Goal: Information Seeking & Learning: Learn about a topic

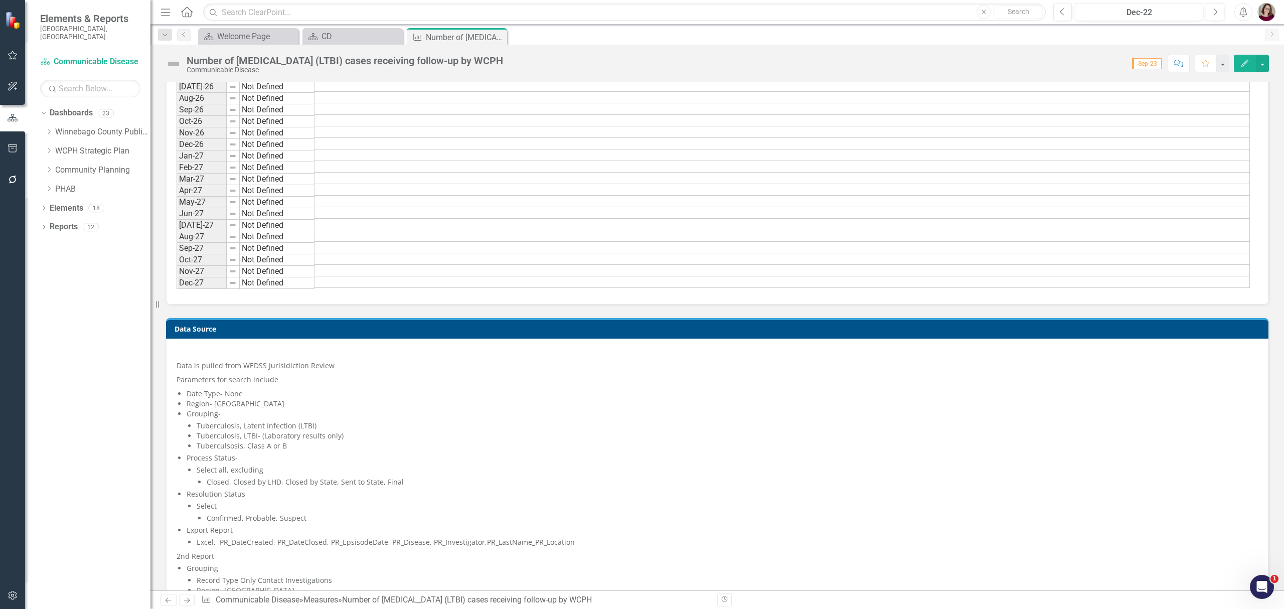
scroll to position [1151, 0]
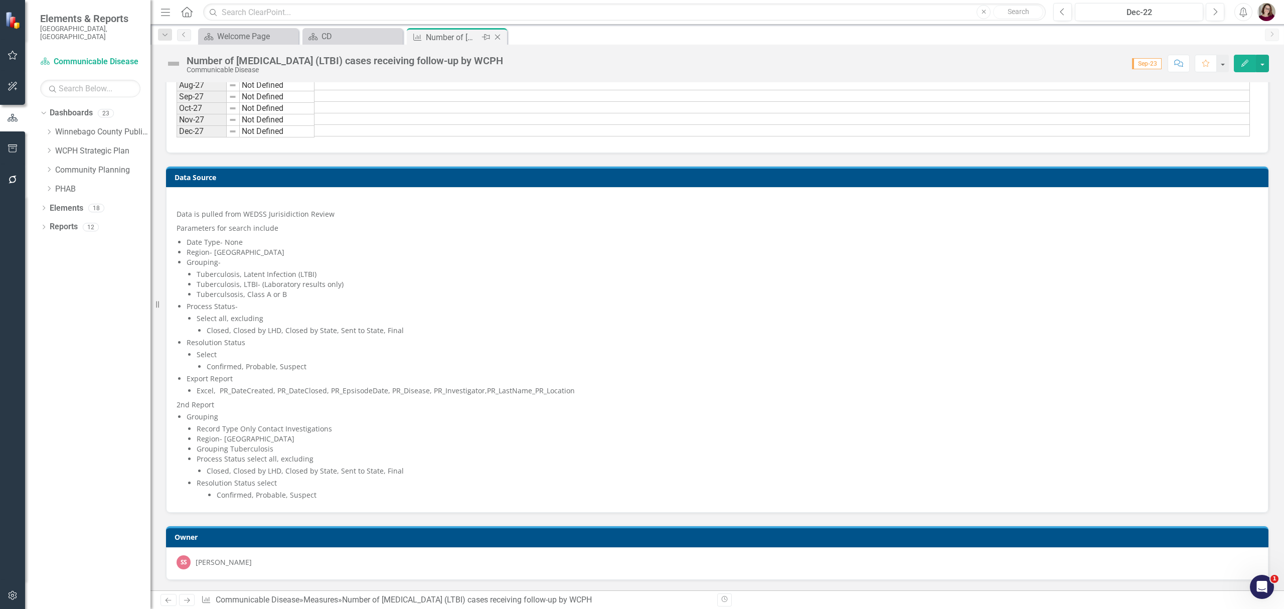
click at [496, 30] on div "Measure Number of [MEDICAL_DATA] (LTBI) cases receiving follow-up by WCPH Pin C…" at bounding box center [457, 36] width 100 height 17
click at [497, 33] on icon "Close" at bounding box center [498, 37] width 10 height 8
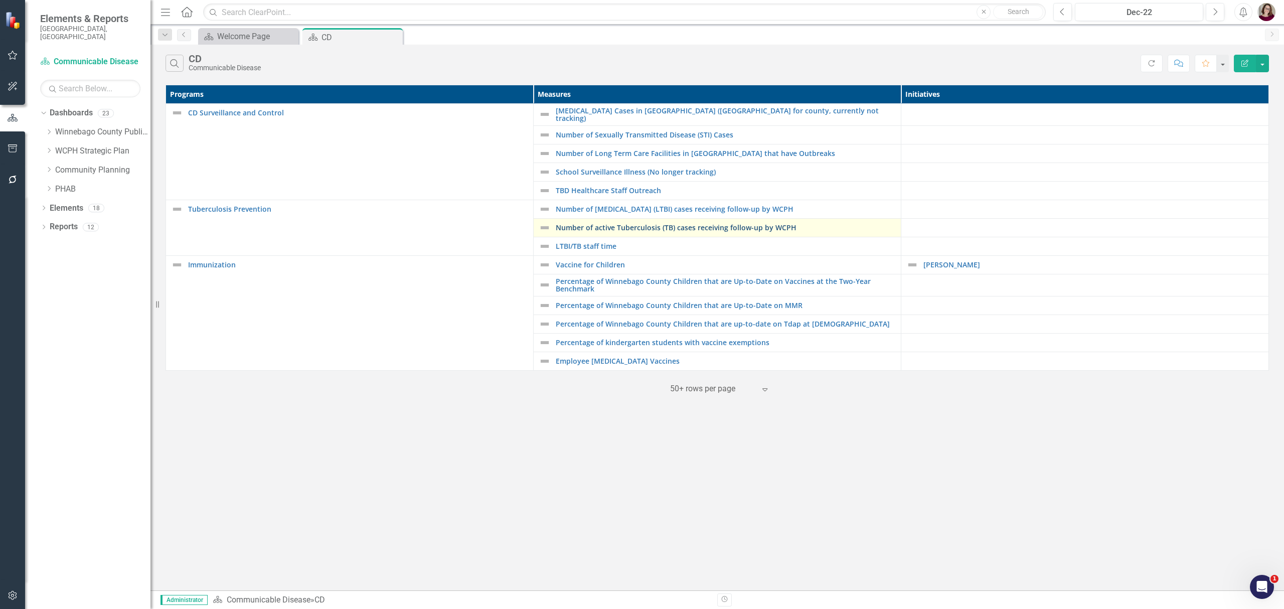
click at [683, 224] on link "Number of active Tuberculosis (TB) cases receiving follow-up by WCPH" at bounding box center [726, 228] width 340 height 8
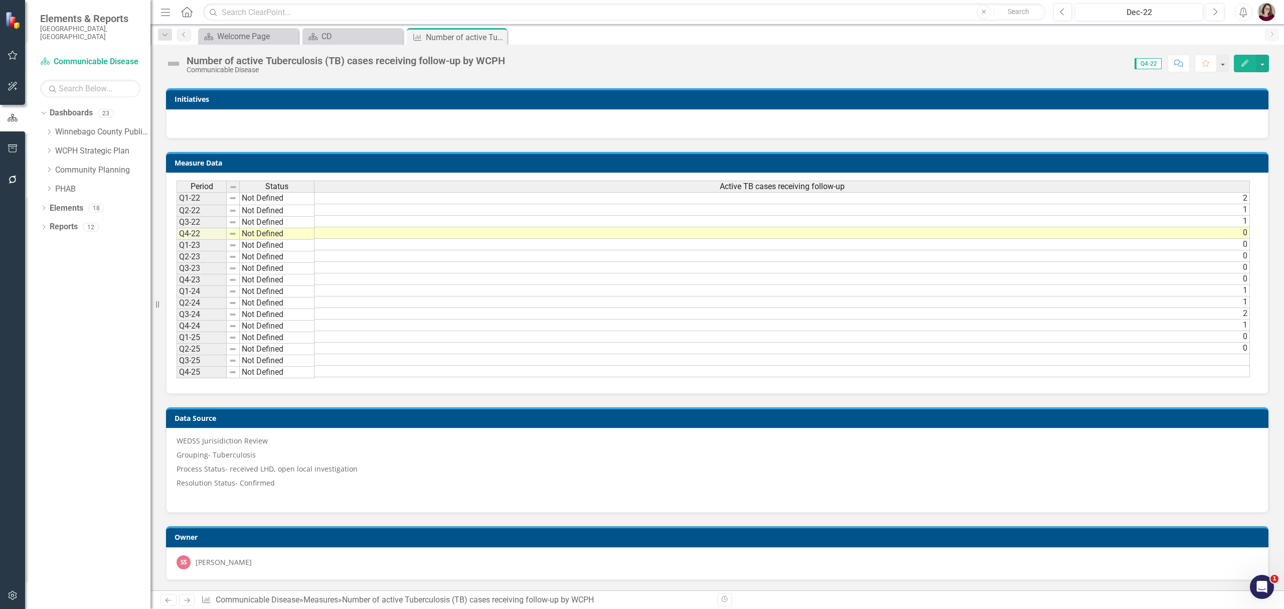
scroll to position [404, 0]
click at [502, 34] on icon "Close" at bounding box center [498, 37] width 10 height 8
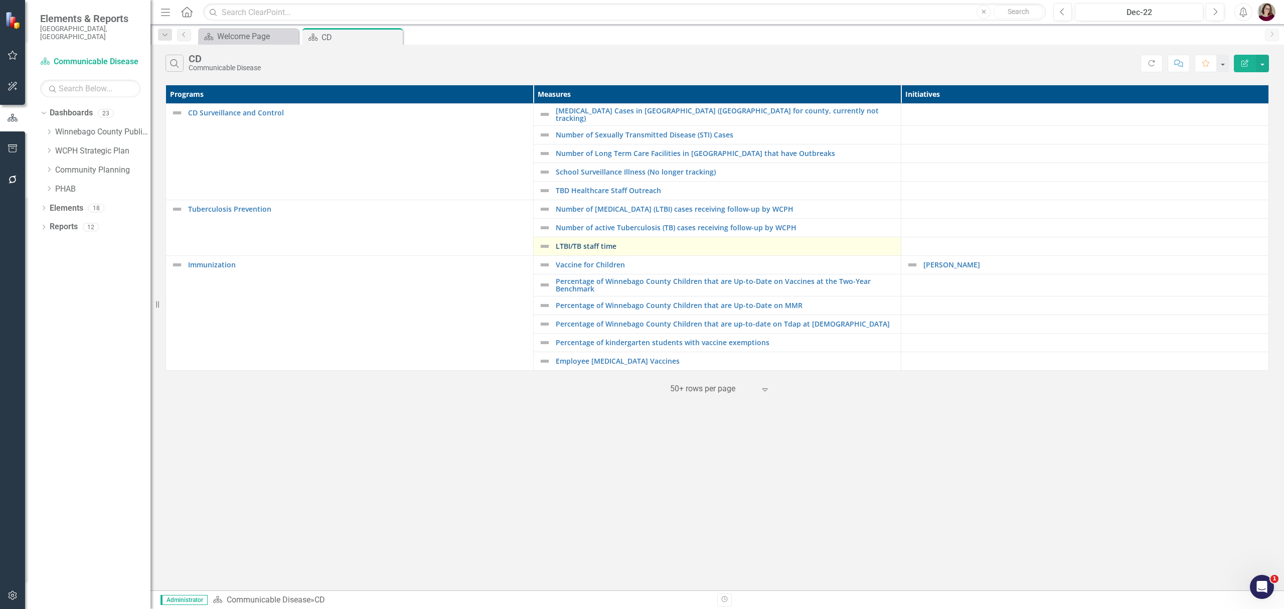
click at [585, 243] on link "LTBI/TB staff time" at bounding box center [726, 246] width 340 height 8
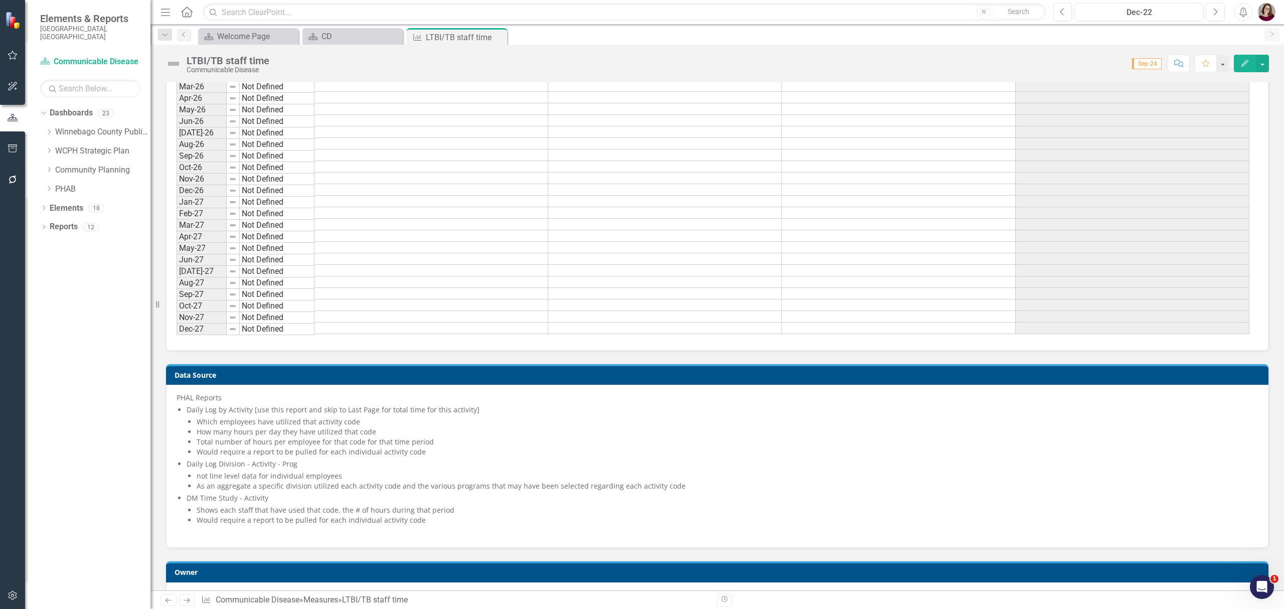
scroll to position [717, 0]
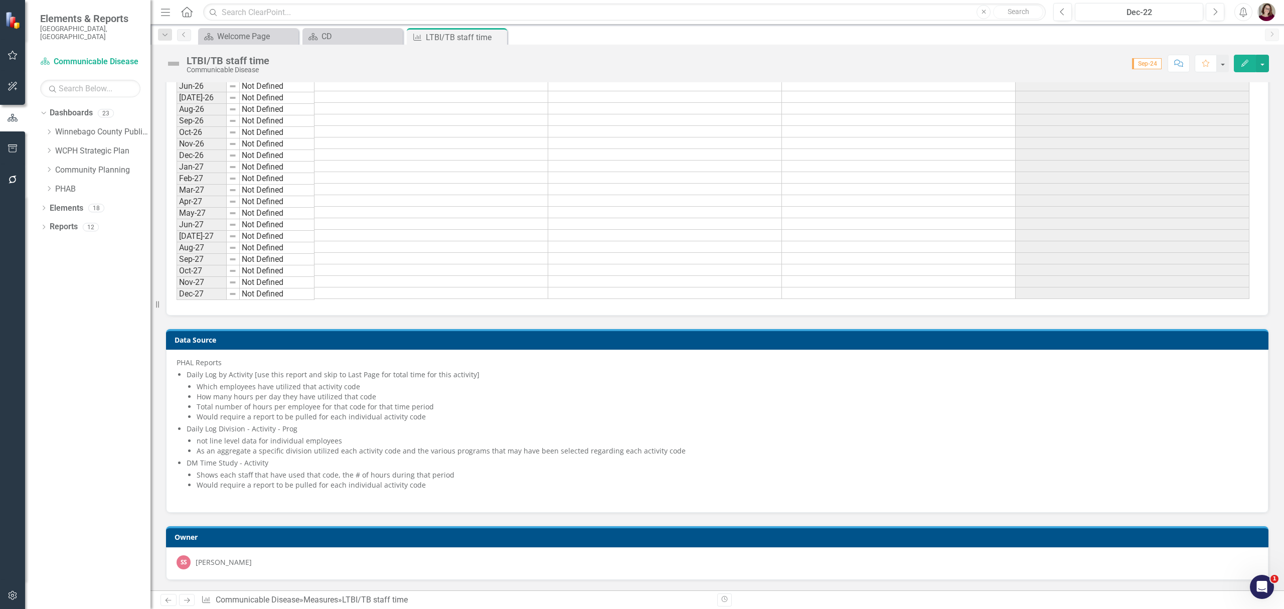
click at [224, 426] on div "Daily Log Division - Activity - Prog" at bounding box center [723, 429] width 1072 height 10
click at [306, 386] on div "Which employees have utilized that activity code" at bounding box center [728, 387] width 1062 height 10
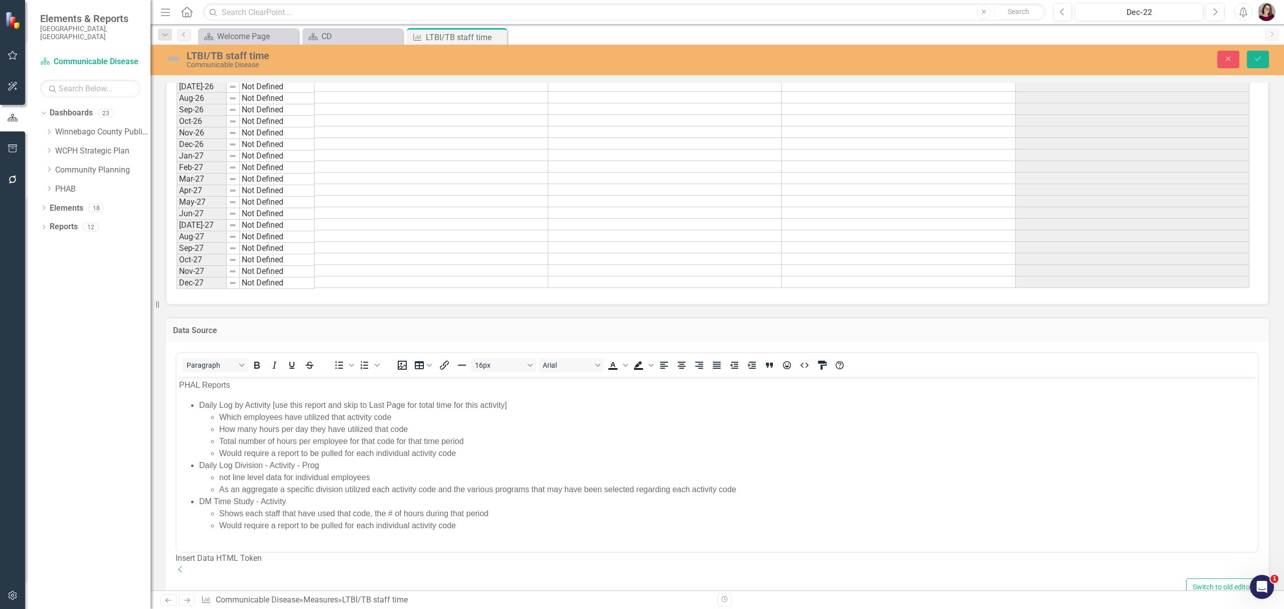
scroll to position [0, 0]
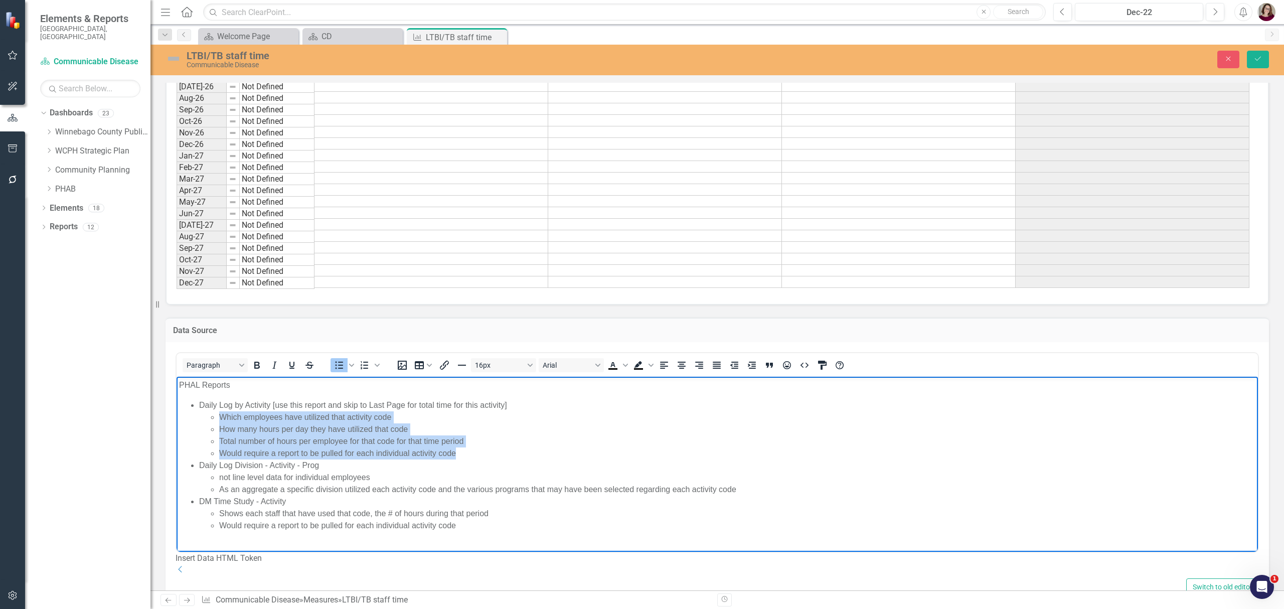
drag, startPoint x: 429, startPoint y: 453, endPoint x: 188, endPoint y: 416, distance: 244.2
click at [188, 416] on ul "Daily Log by Activity [use this report and skip to Last Page for total time for…" at bounding box center [717, 465] width 1077 height 132
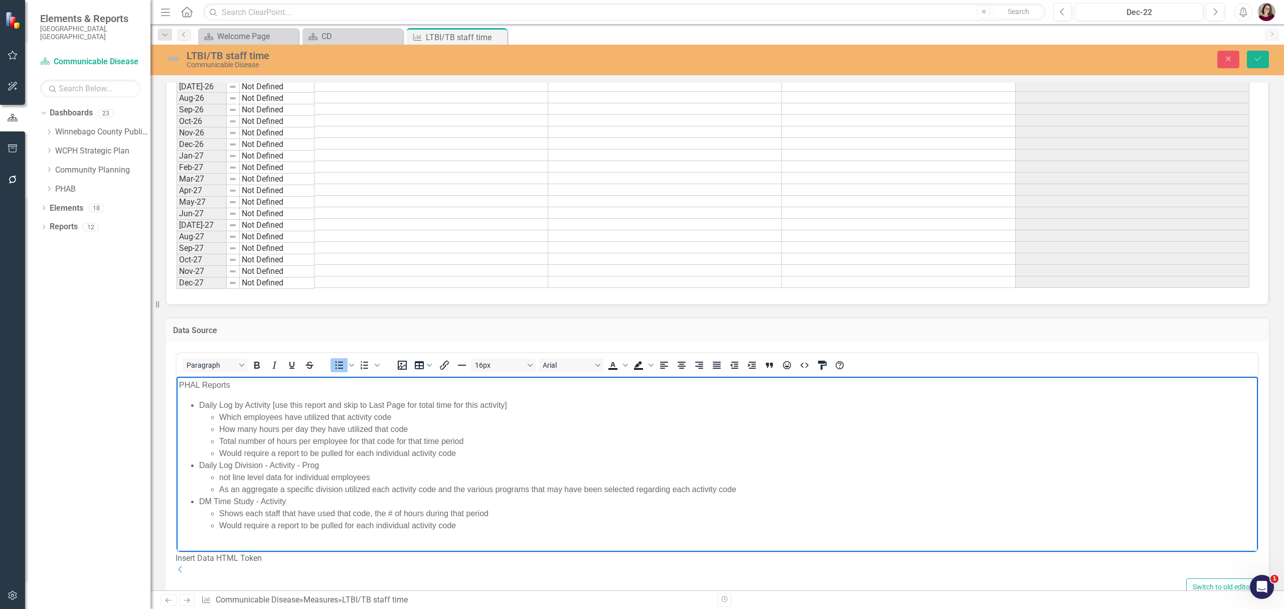
click at [211, 408] on div "Daily Log by Activity [use this report and skip to Last Page for total time for…" at bounding box center [727, 405] width 1057 height 12
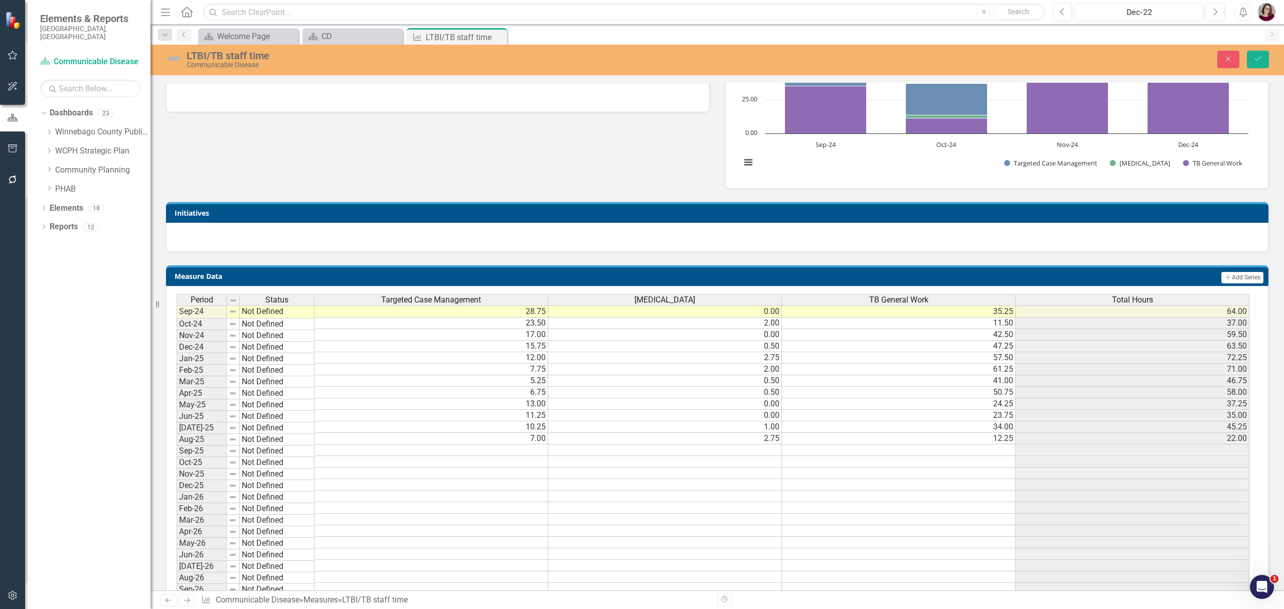
scroll to position [183, 0]
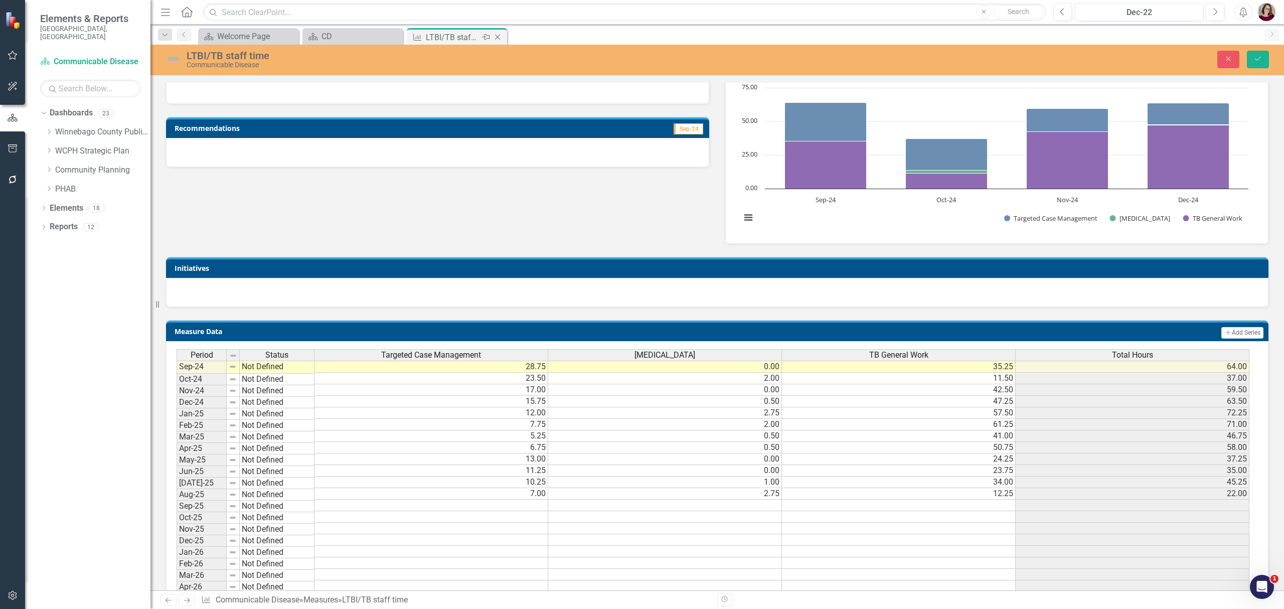
click at [495, 35] on icon at bounding box center [498, 38] width 6 height 6
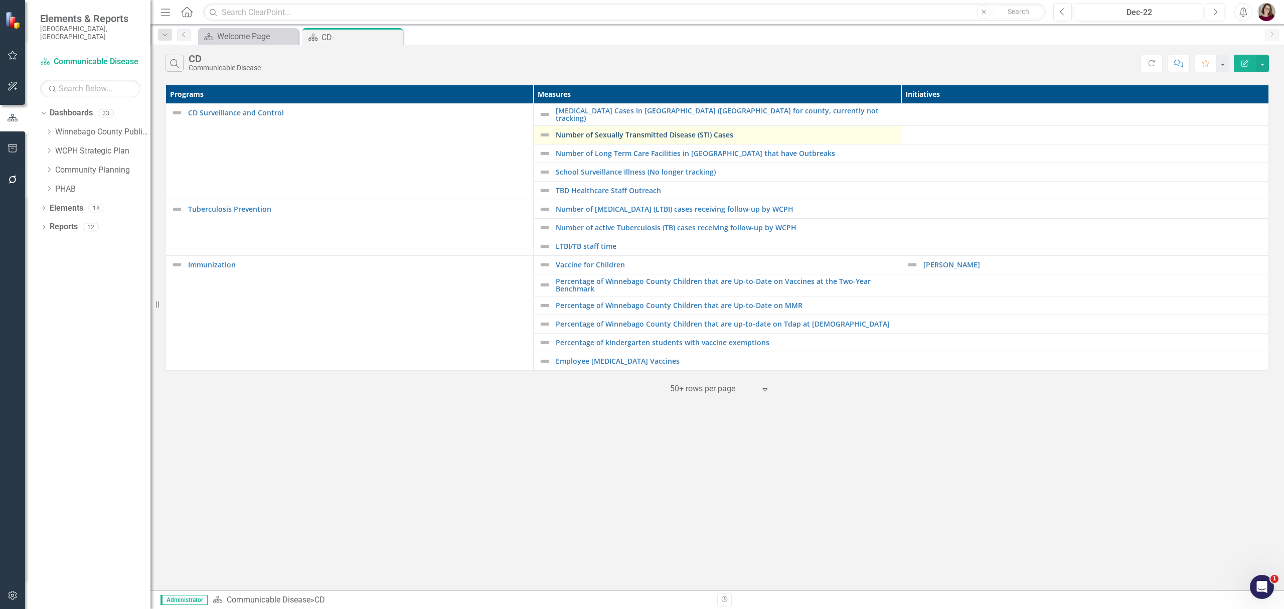
click at [604, 135] on link "Number of Sexually Transmitted Disease (STI) Cases" at bounding box center [726, 135] width 340 height 8
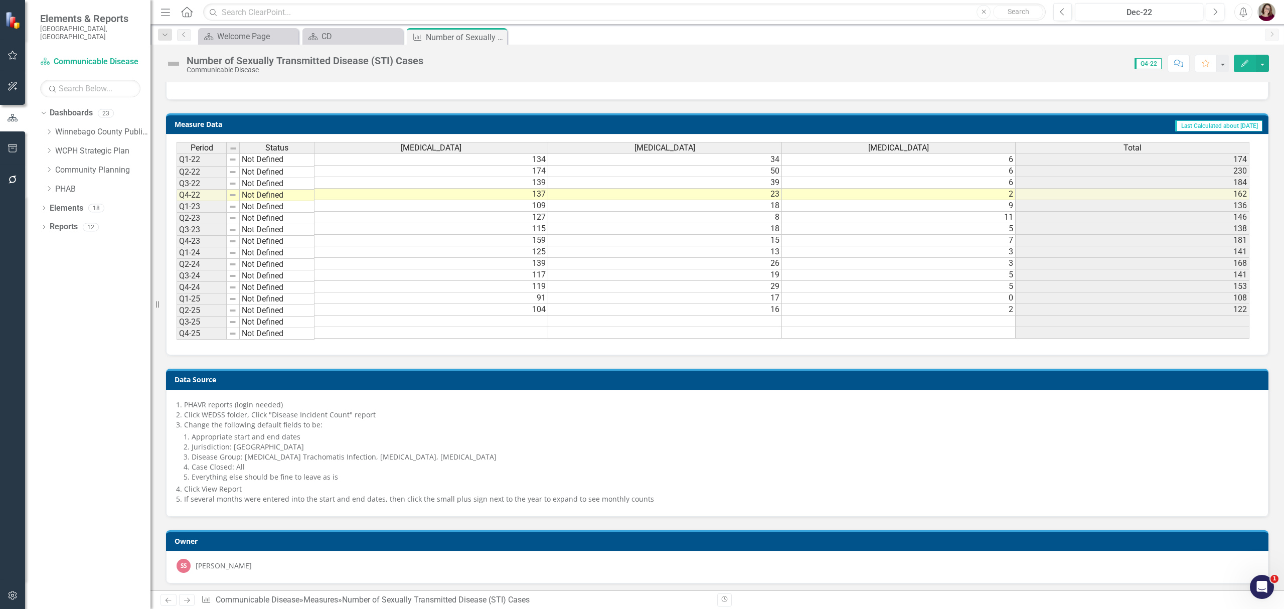
scroll to position [613, 0]
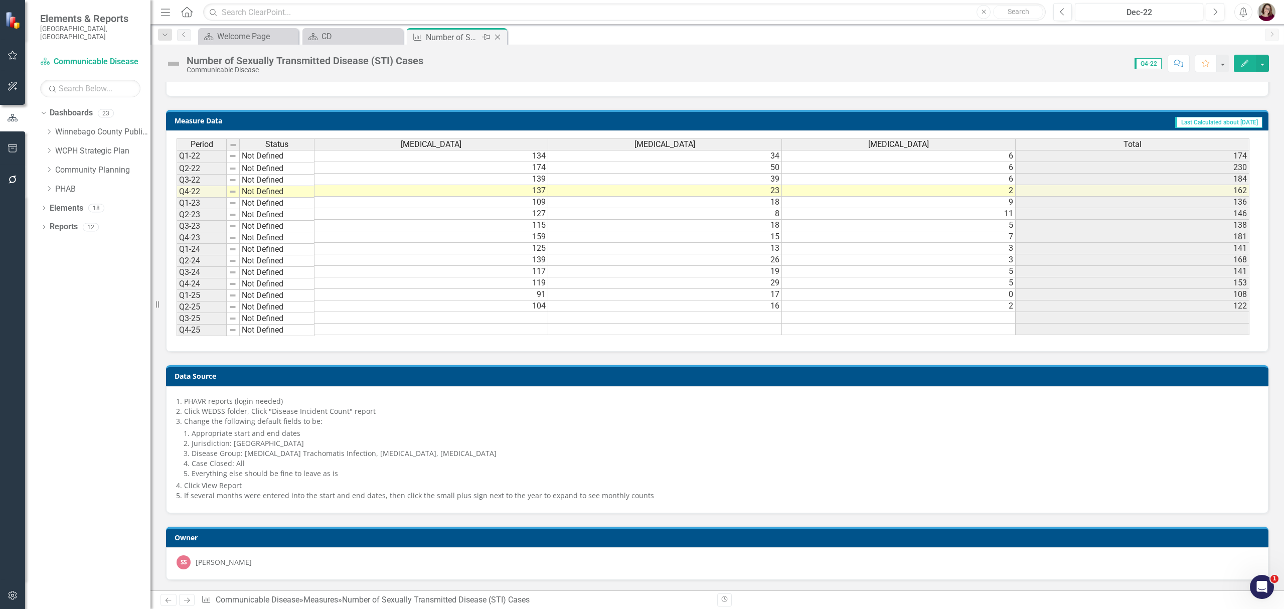
click at [496, 37] on icon "Close" at bounding box center [498, 37] width 10 height 8
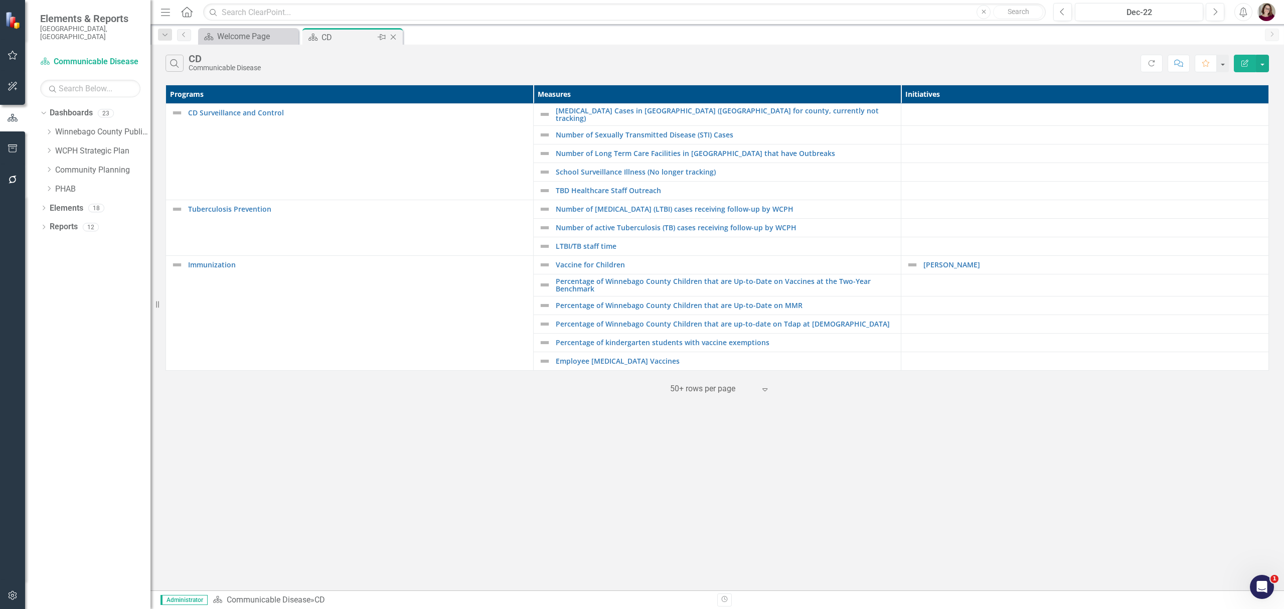
click at [354, 41] on div "CD" at bounding box center [349, 37] width 54 height 13
click at [595, 261] on link "Vaccine for Children" at bounding box center [726, 265] width 340 height 8
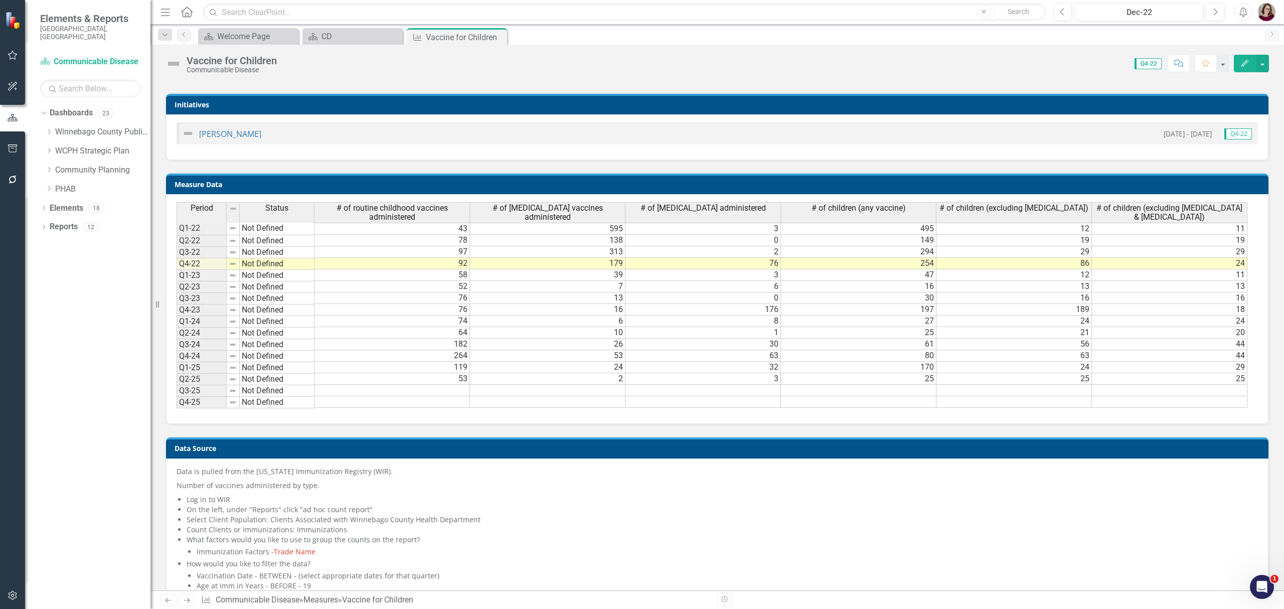
scroll to position [1026, 0]
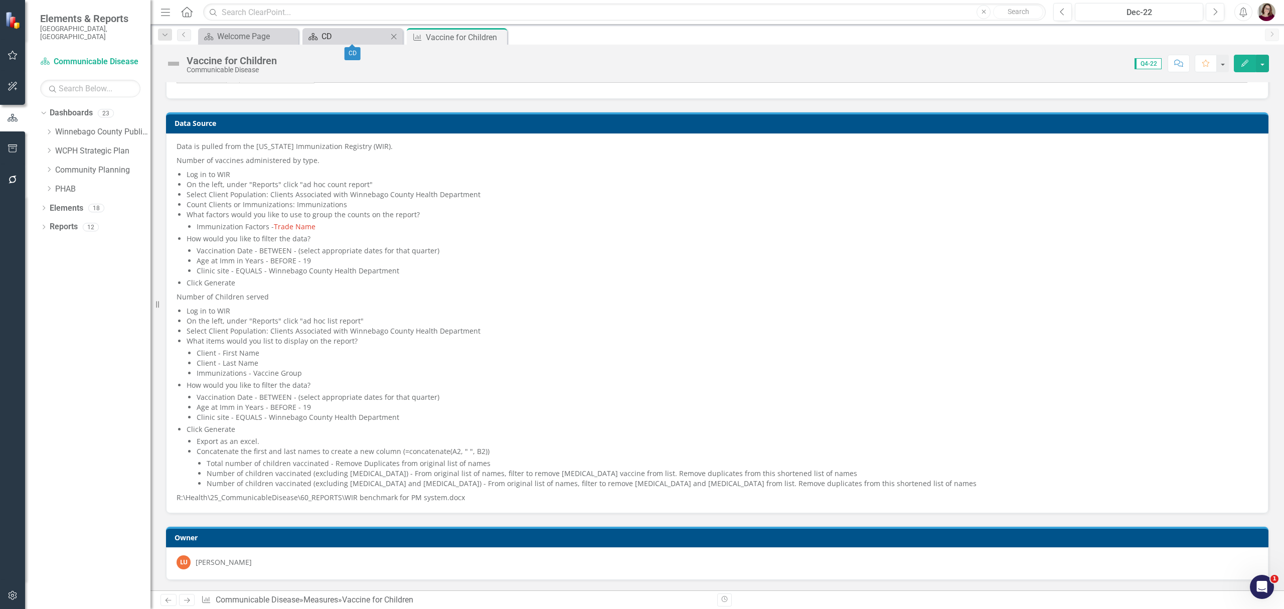
click at [338, 38] on div "CD" at bounding box center [355, 36] width 66 height 13
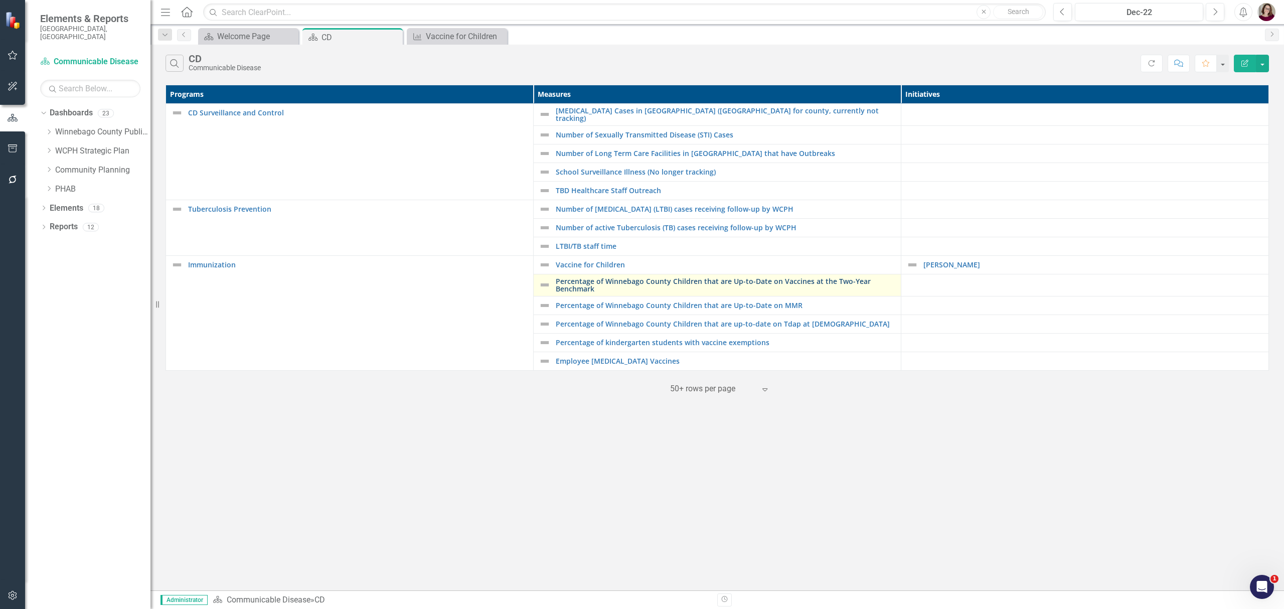
click at [714, 279] on link "Percentage of Winnebago County Children that are Up-to-Date on Vaccines at the …" at bounding box center [726, 285] width 340 height 16
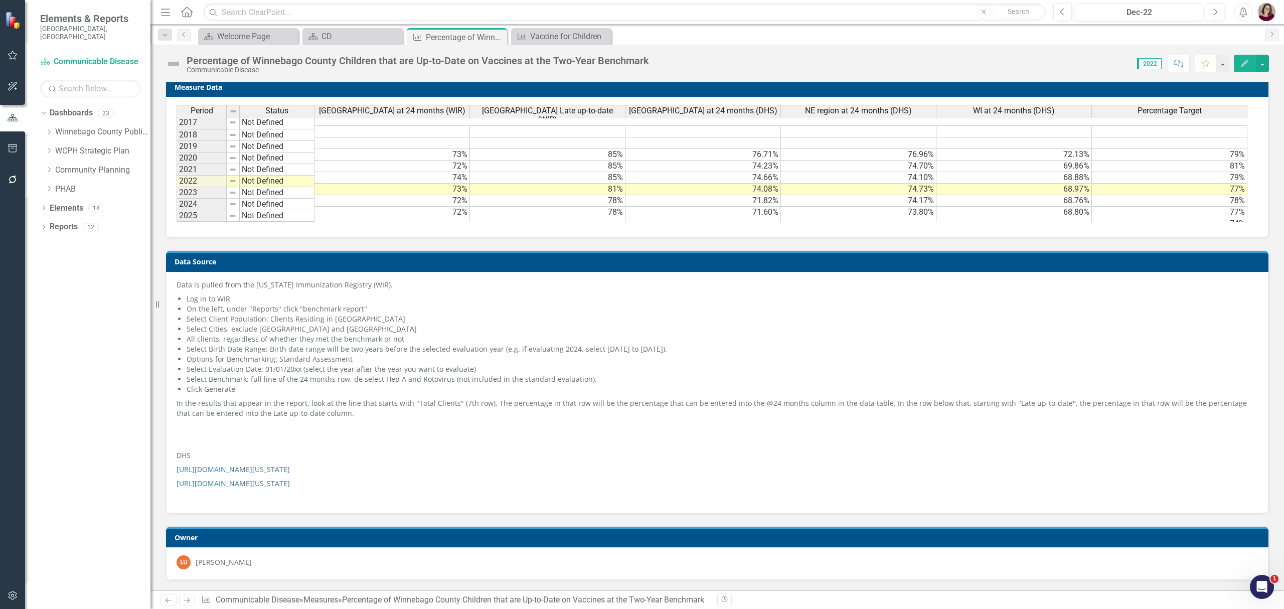
scroll to position [774, 0]
click at [587, 415] on p "In the results that appear in the report, look at the line that starts with "To…" at bounding box center [718, 408] width 1082 height 24
click at [449, 460] on p "DHS" at bounding box center [718, 456] width 1082 height 14
click at [290, 465] on link "[URL][DOMAIN_NAME][US_STATE]" at bounding box center [233, 470] width 113 height 10
click at [290, 482] on link "[URL][DOMAIN_NAME][US_STATE]" at bounding box center [233, 484] width 113 height 10
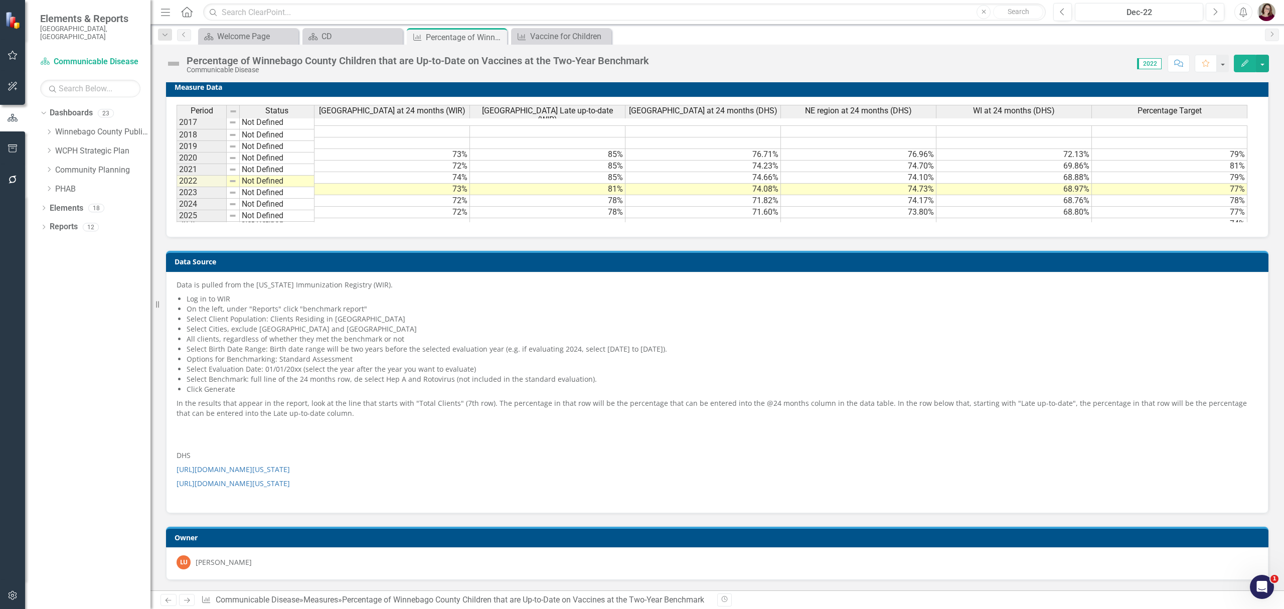
click at [340, 398] on p "In the results that appear in the report, look at the line that starts with "To…" at bounding box center [718, 408] width 1082 height 24
click at [325, 402] on p "In the results that appear in the report, look at the line that starts with "To…" at bounding box center [718, 408] width 1082 height 24
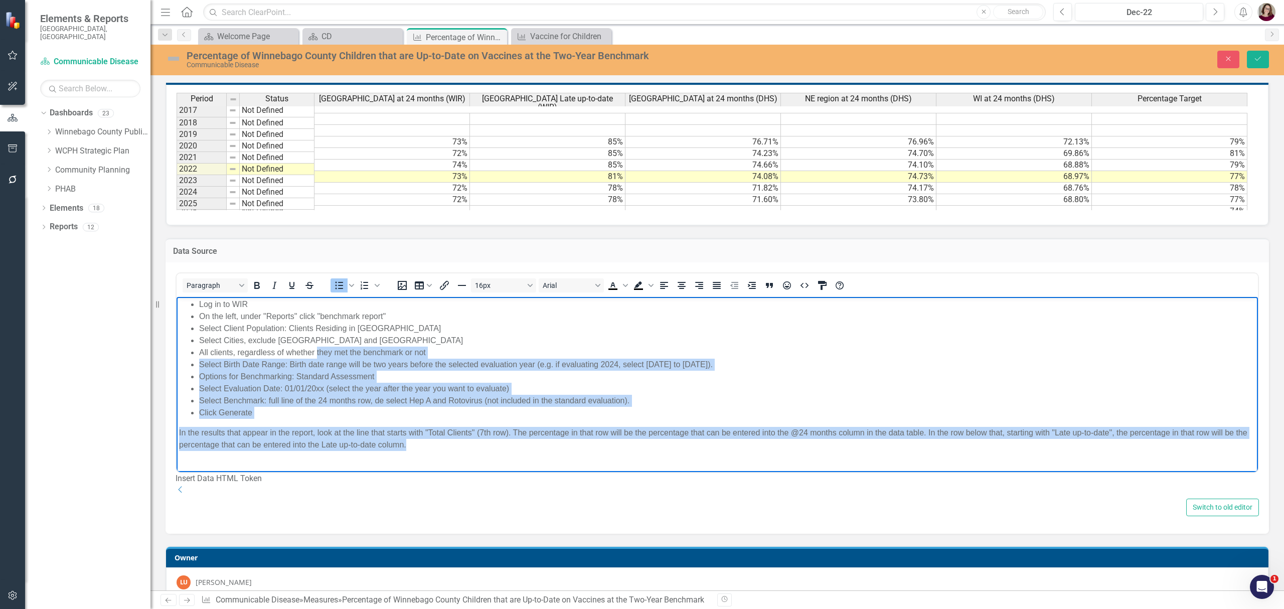
scroll to position [0, 0]
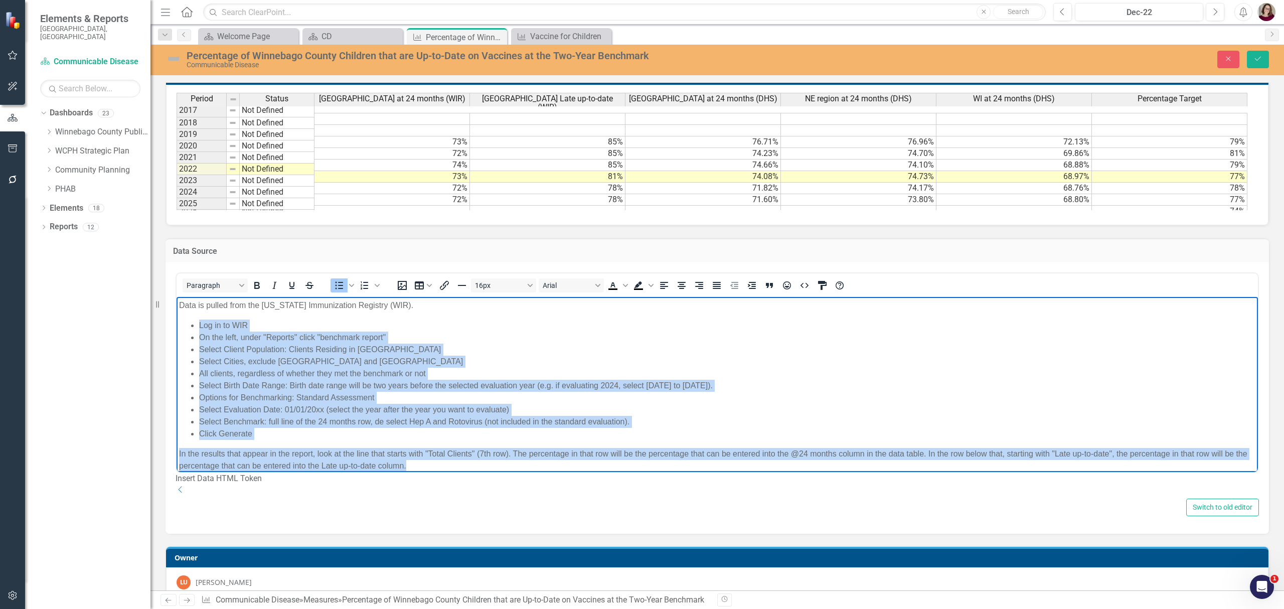
drag, startPoint x: 431, startPoint y: 397, endPoint x: 171, endPoint y: 322, distance: 271.4
click at [177, 322] on html "Data is pulled from the [US_STATE] Immunization Registry (WIR). Log in to WIR O…" at bounding box center [718, 450] width 1082 height 306
copy body "Lor ip do SIT Am con adip, elits "Doeiusm" tempo "incididun utlabo" Etdolo Magn…"
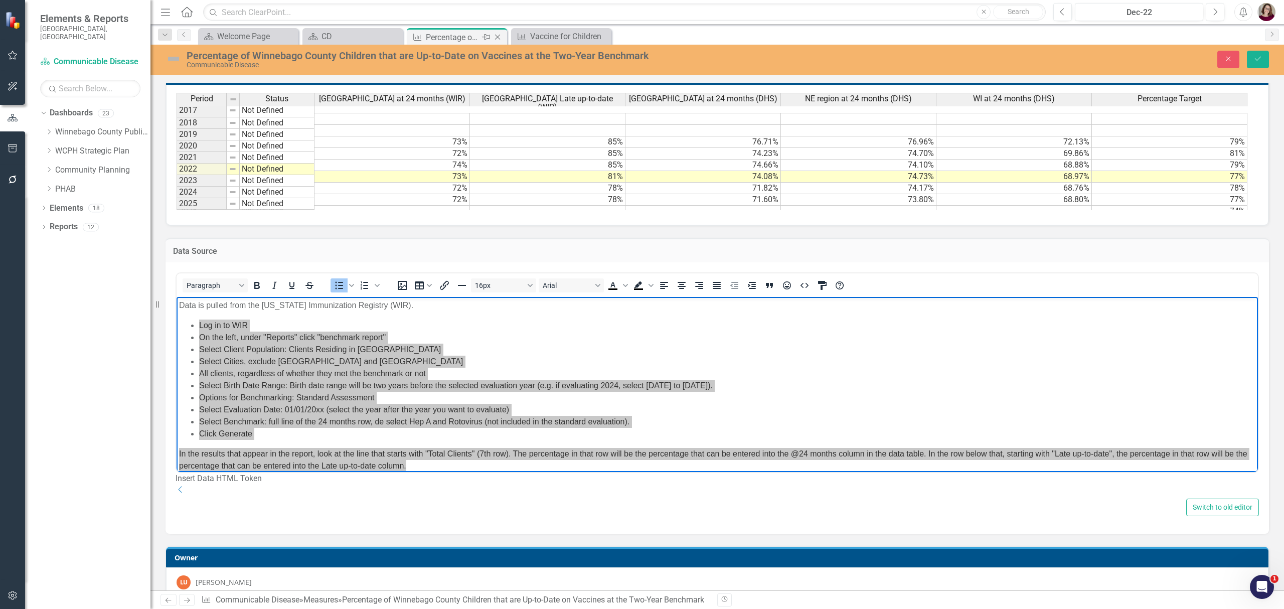
click at [498, 35] on icon "Close" at bounding box center [498, 37] width 10 height 8
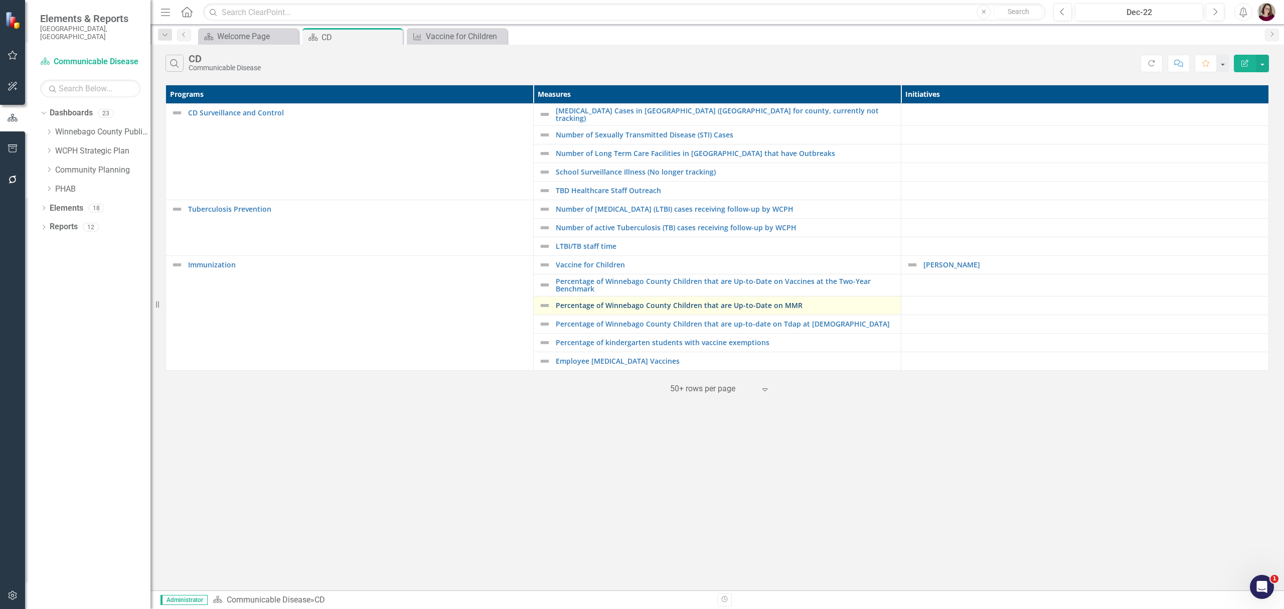
click at [639, 305] on link "Percentage of Winnebago County Children that are Up-to-Date on MMR" at bounding box center [726, 306] width 340 height 8
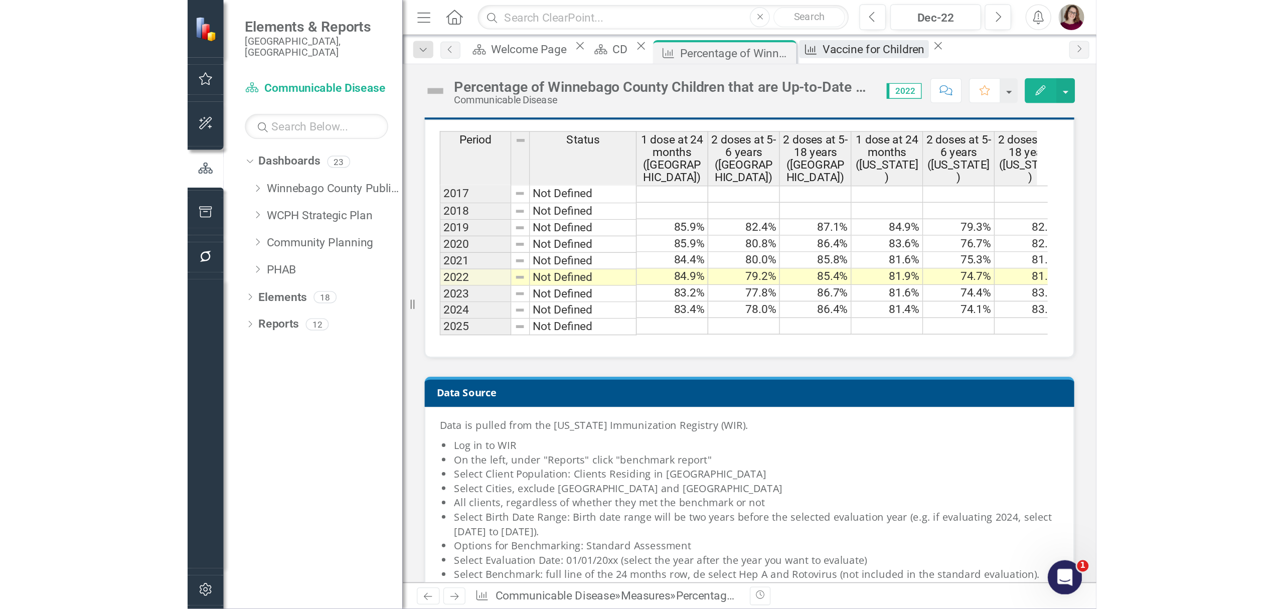
scroll to position [757, 0]
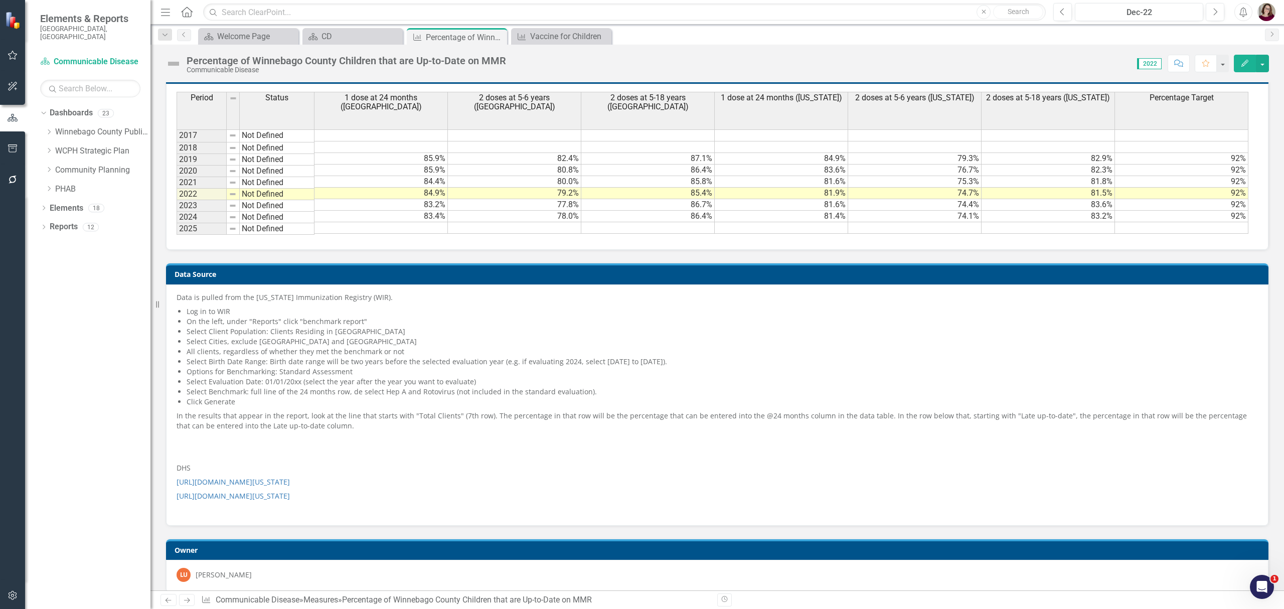
click at [348, 45] on div "Percentage of Winnebago County Children that are Up-to-Date on MMR Communicable…" at bounding box center [718, 60] width 1134 height 30
click at [350, 38] on div "CD" at bounding box center [355, 36] width 66 height 13
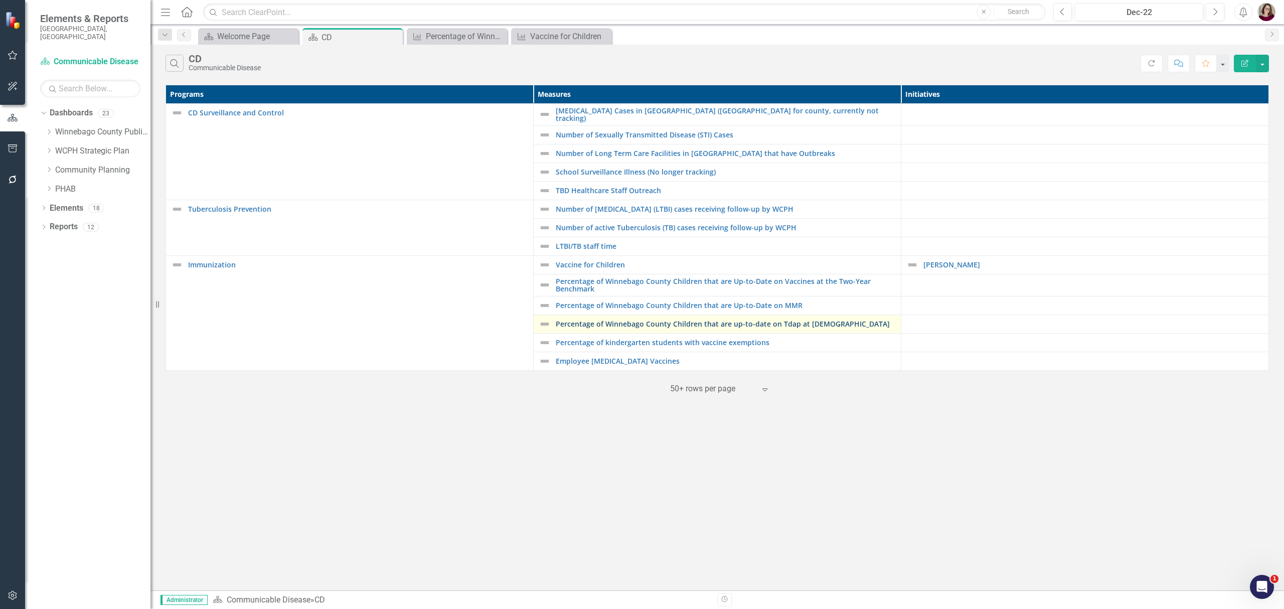
click at [593, 325] on link "Percentage of Winnebago County Children that are up-to-date on Tdap at [DEMOGRA…" at bounding box center [726, 324] width 340 height 8
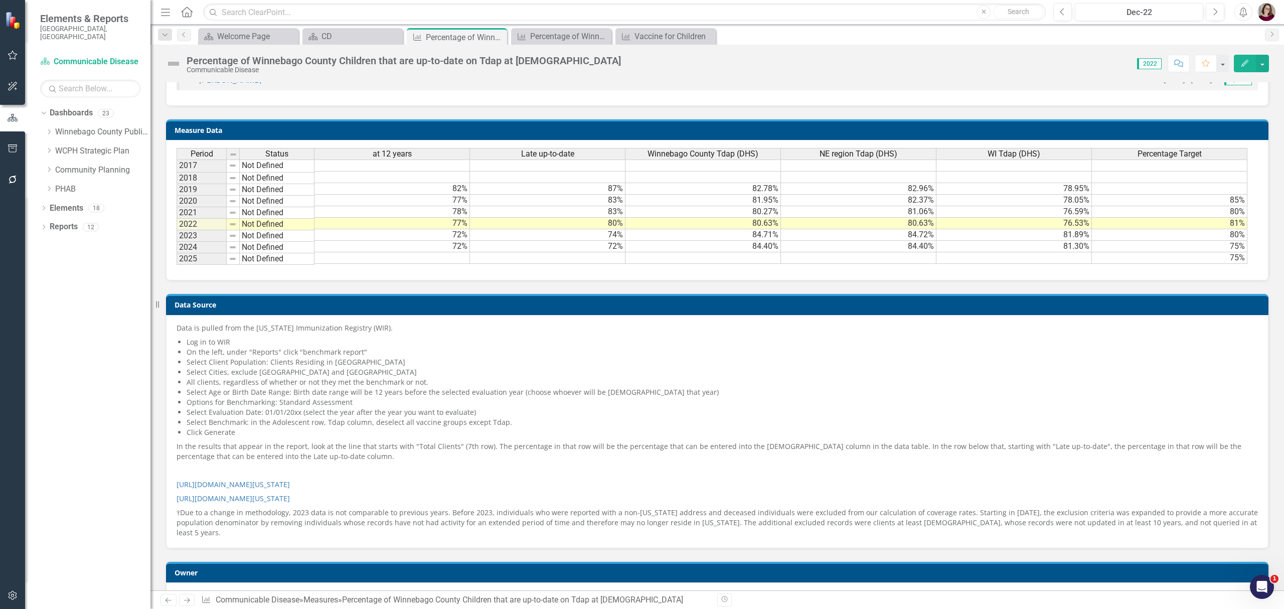
scroll to position [728, 0]
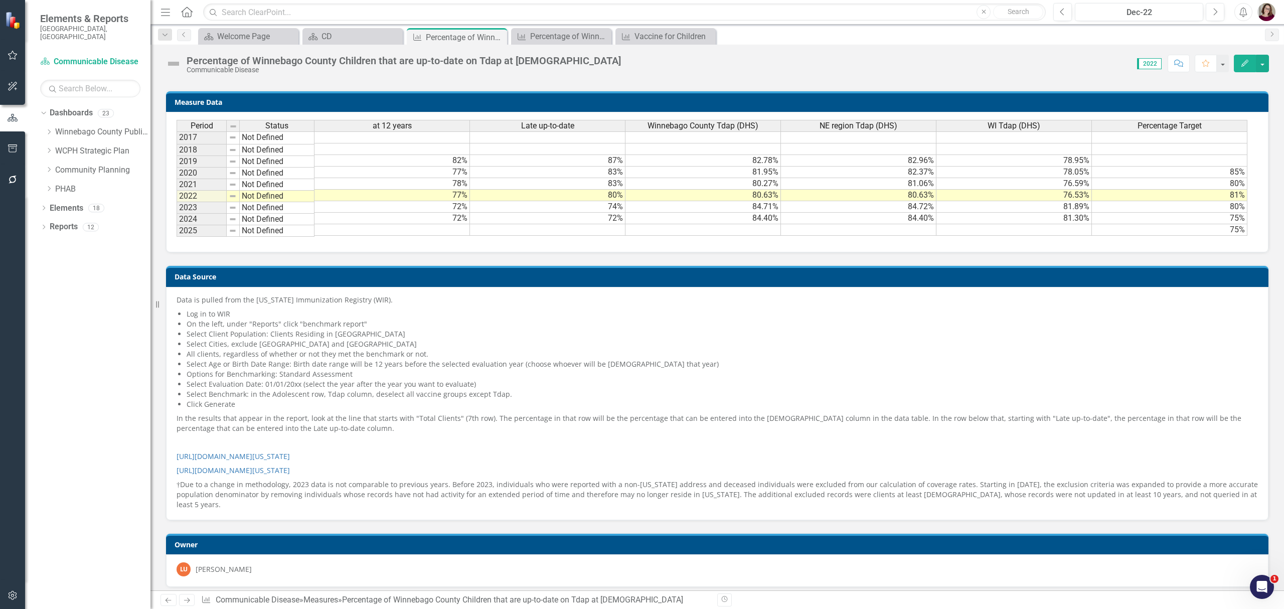
click at [360, 503] on div "Data is pulled from the [US_STATE] Immunization Registry (WIR). Log in to WIR O…" at bounding box center [717, 403] width 1103 height 233
click at [476, 471] on p "[URL][DOMAIN_NAME][US_STATE]" at bounding box center [718, 471] width 1082 height 14
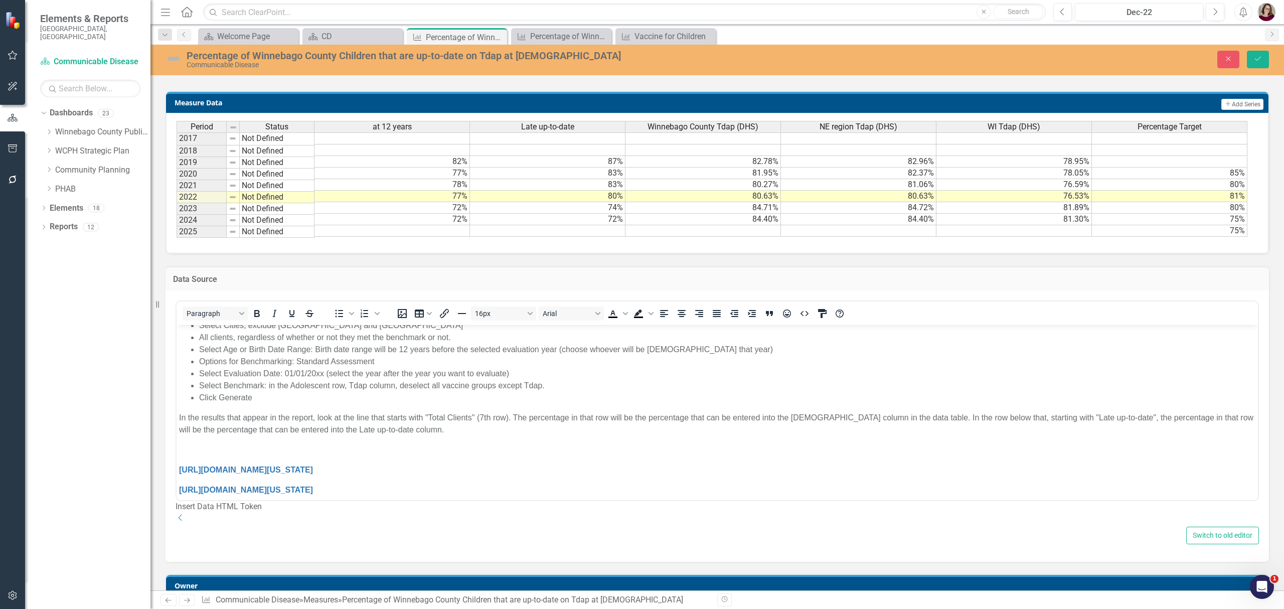
scroll to position [114, 0]
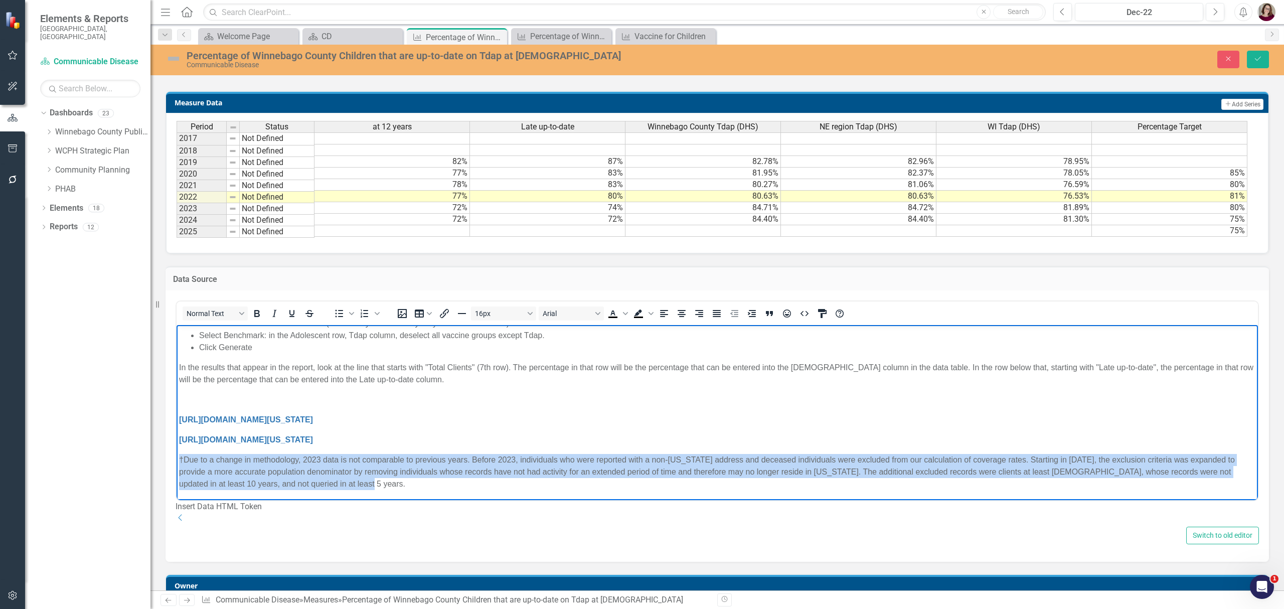
drag, startPoint x: 346, startPoint y: 486, endPoint x: 348, endPoint y: 781, distance: 295.0
click at [177, 455] on html "Data is pulled from the [US_STATE] Immunization Registry (WIR). Log in to WIR O…" at bounding box center [718, 356] width 1082 height 290
copy p "†Due to a change in methodology, 2023 data is not comparable to previous years.…"
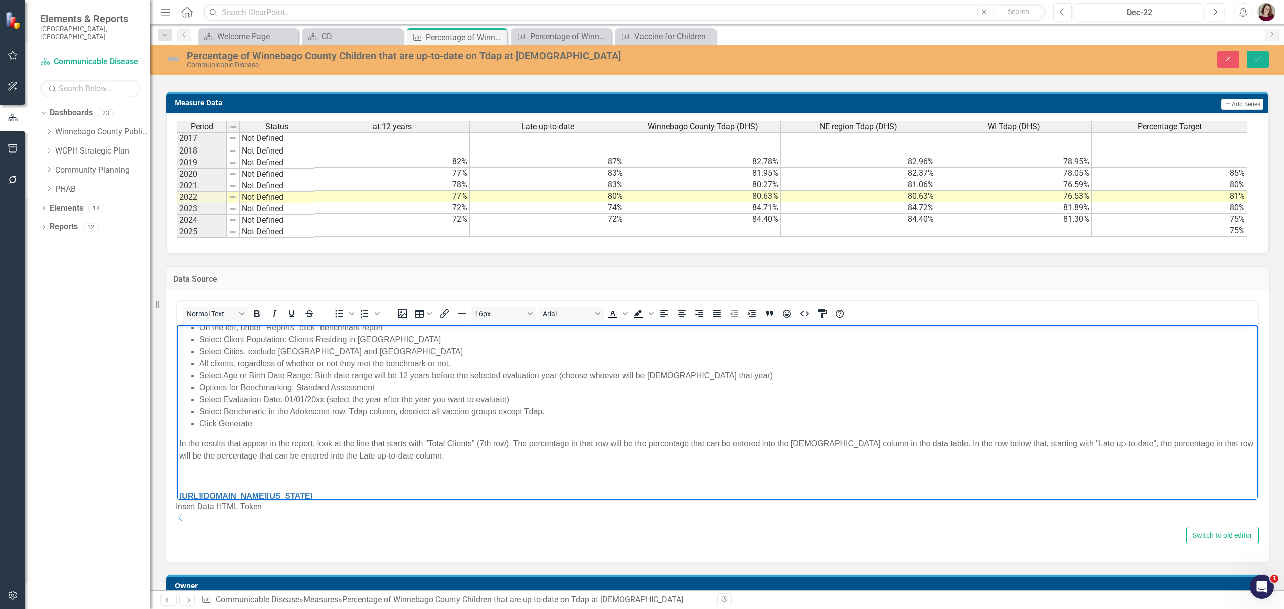
scroll to position [67, 0]
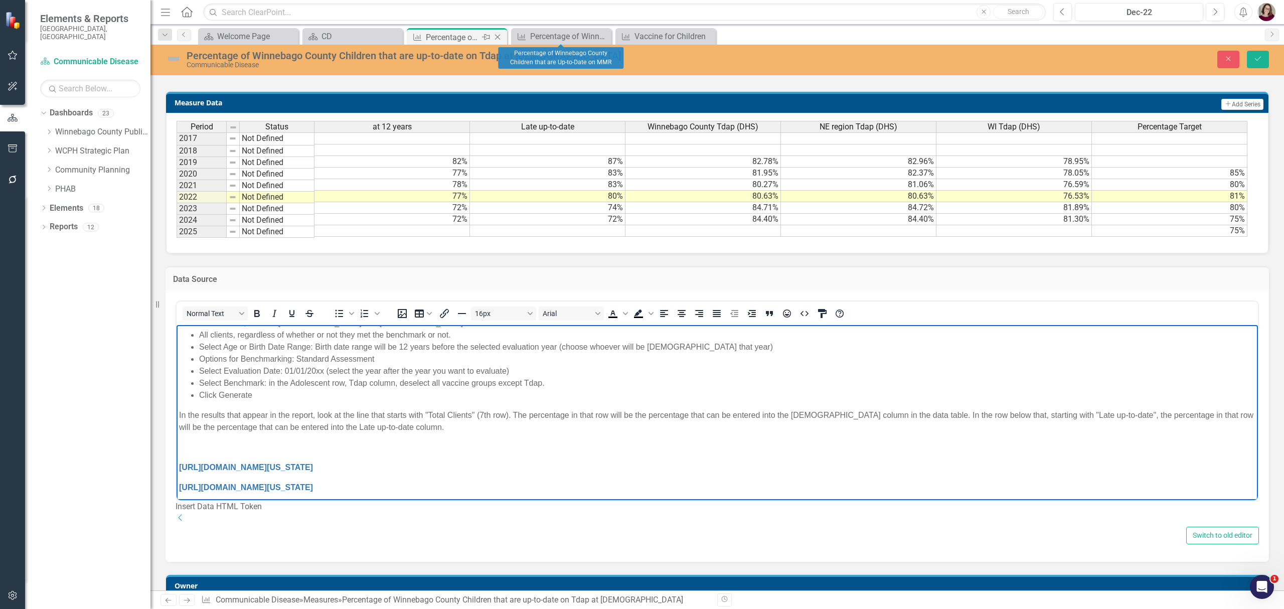
click at [498, 37] on icon at bounding box center [498, 38] width 6 height 6
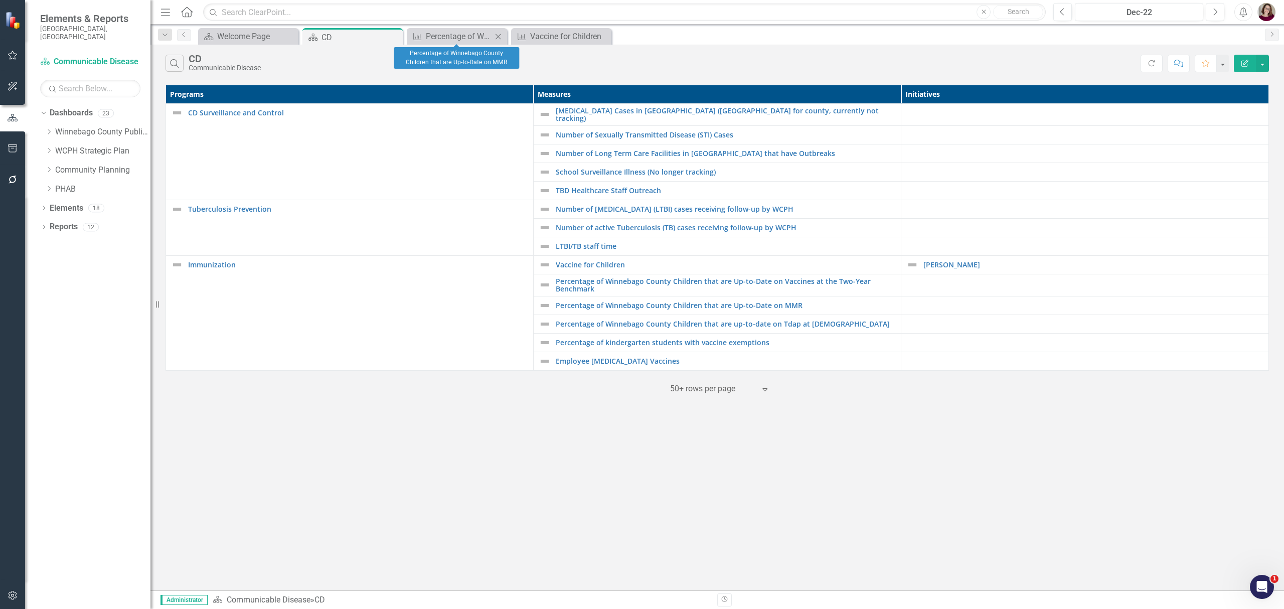
click at [498, 37] on icon at bounding box center [499, 37] width 6 height 6
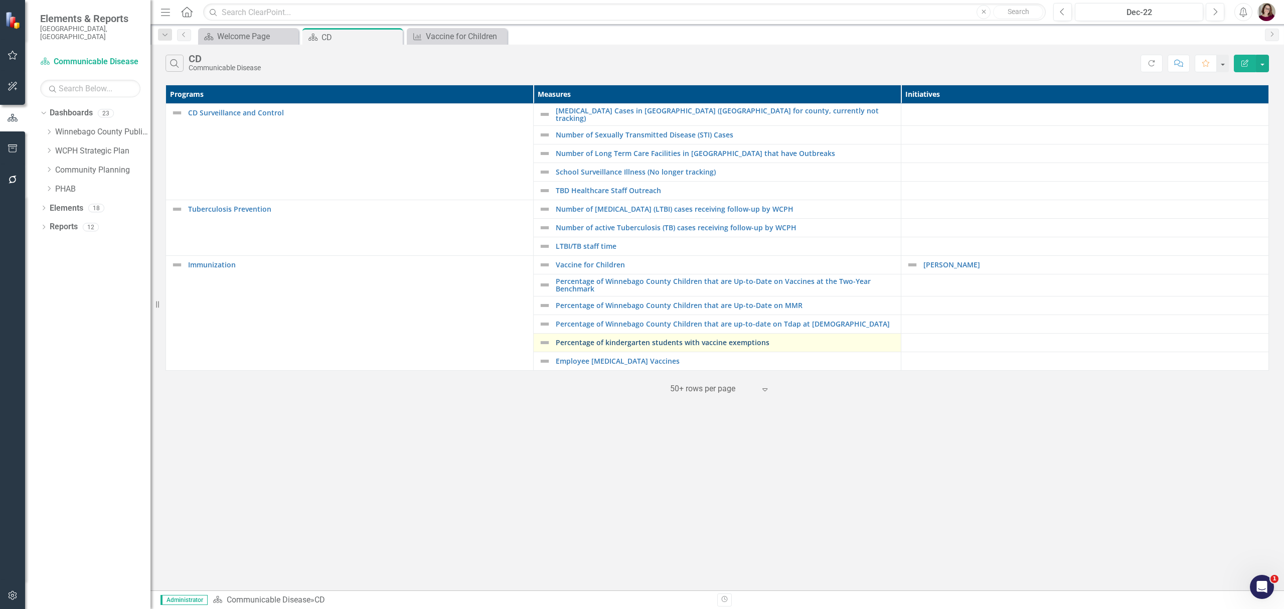
click at [714, 342] on link "Percentage of kindergarten students with vaccine exemptions" at bounding box center [726, 343] width 340 height 8
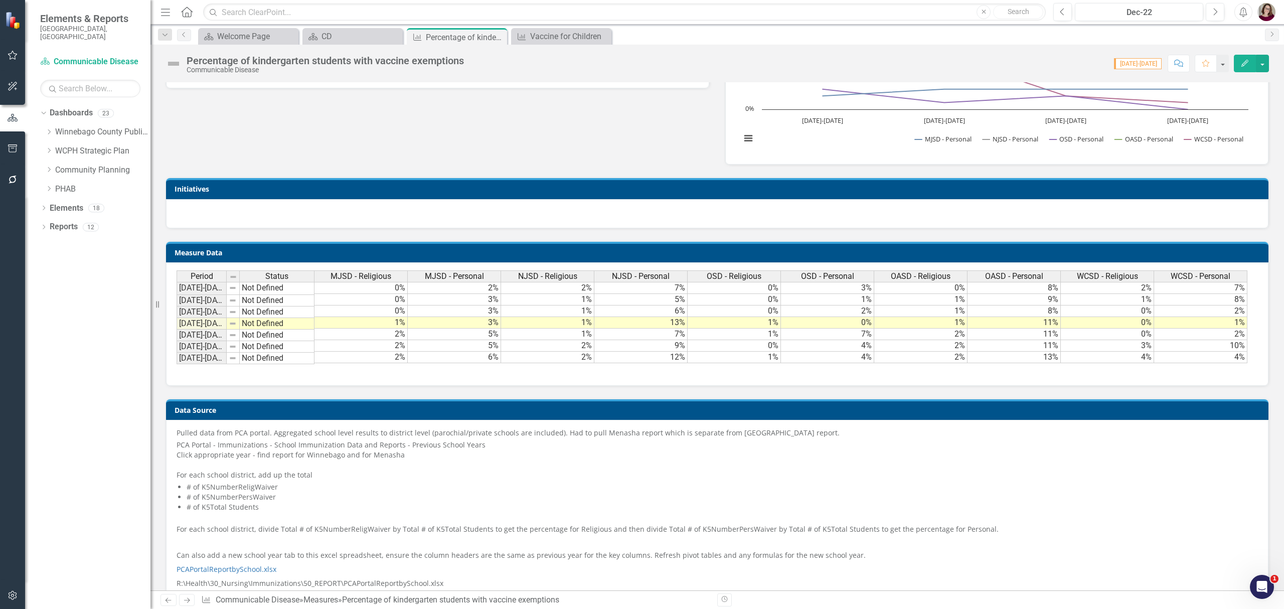
scroll to position [393, 0]
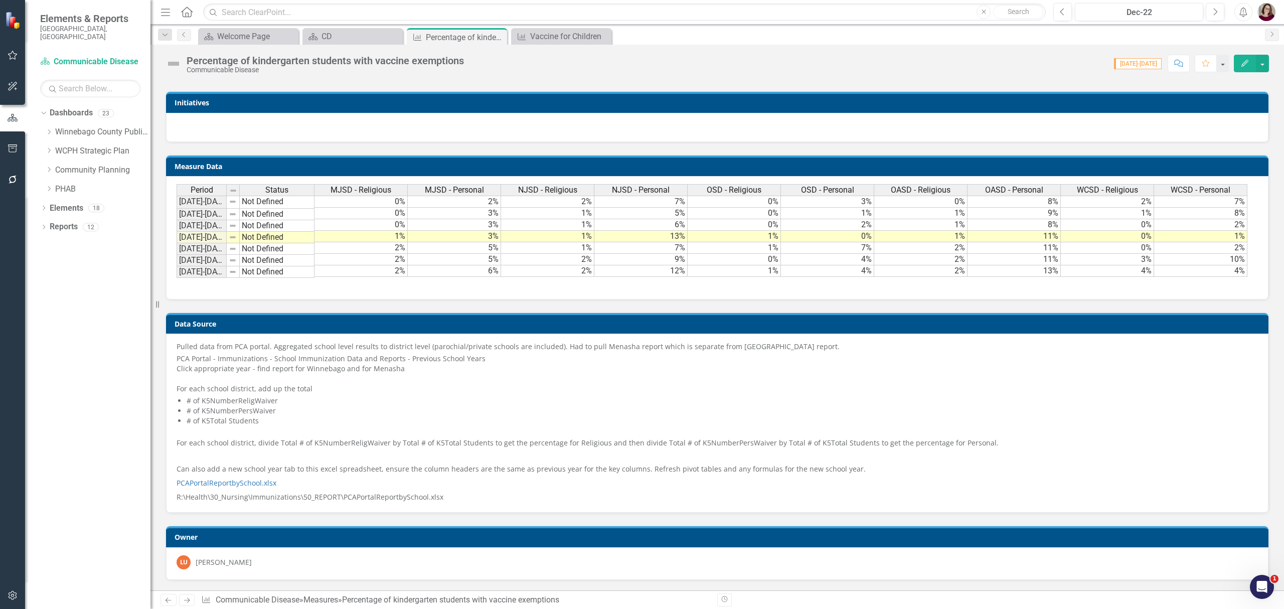
click at [318, 390] on div "For each school district, add up the total" at bounding box center [718, 389] width 1082 height 10
click at [393, 384] on div "For each school district, add up the total" at bounding box center [718, 389] width 1082 height 10
click at [393, 382] on div "Pulled data from PCA portal. Aggregated school level results to district level …" at bounding box center [718, 422] width 1082 height 161
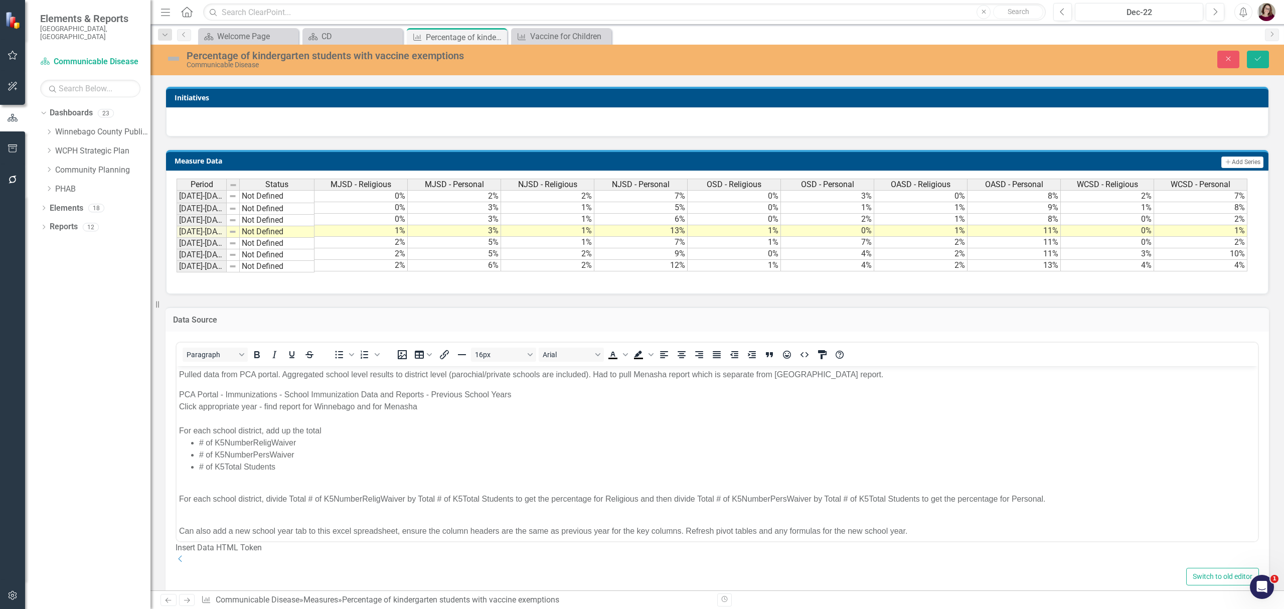
scroll to position [0, 0]
click at [321, 415] on div "Rich Text Area. Press ALT-0 for help." at bounding box center [717, 418] width 1077 height 12
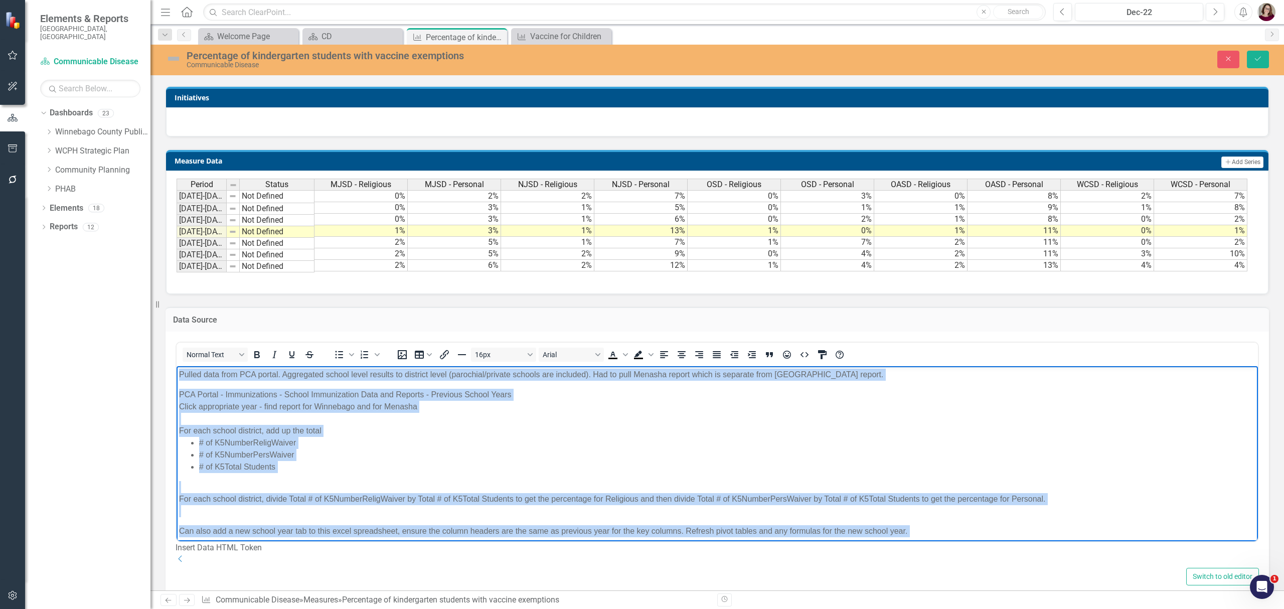
copy body "Pulled data from PCA portal. Aggregated school level results to district level …"
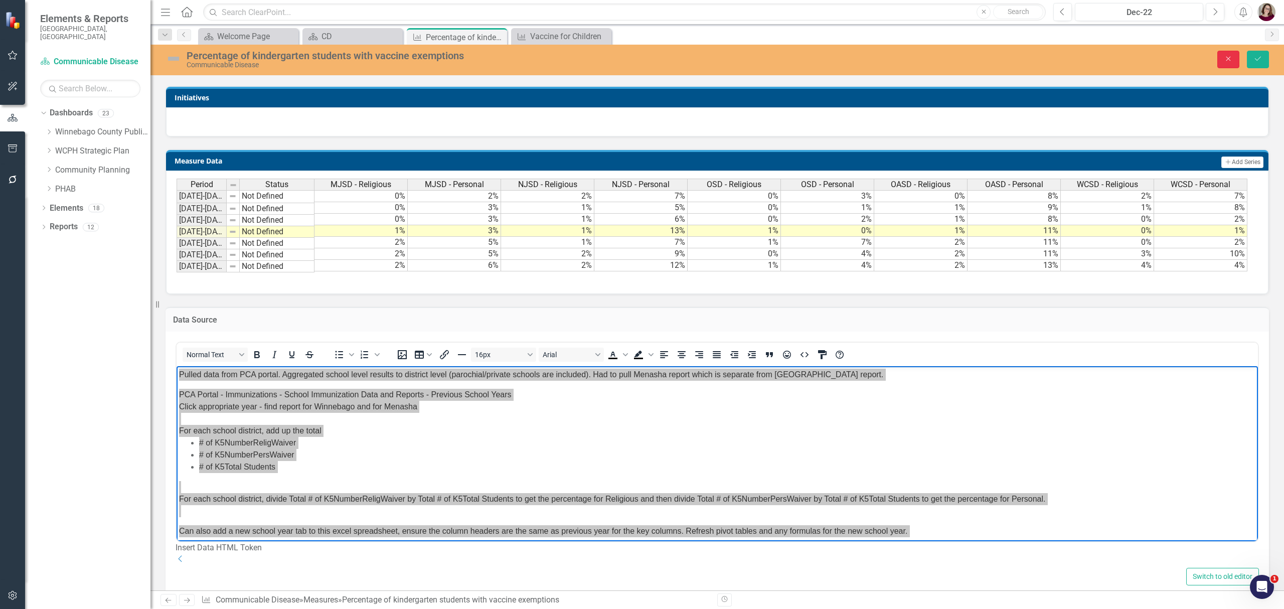
drag, startPoint x: 1225, startPoint y: 56, endPoint x: 1, endPoint y: 263, distance: 1241.7
click at [1225, 57] on icon "Close" at bounding box center [1228, 58] width 9 height 7
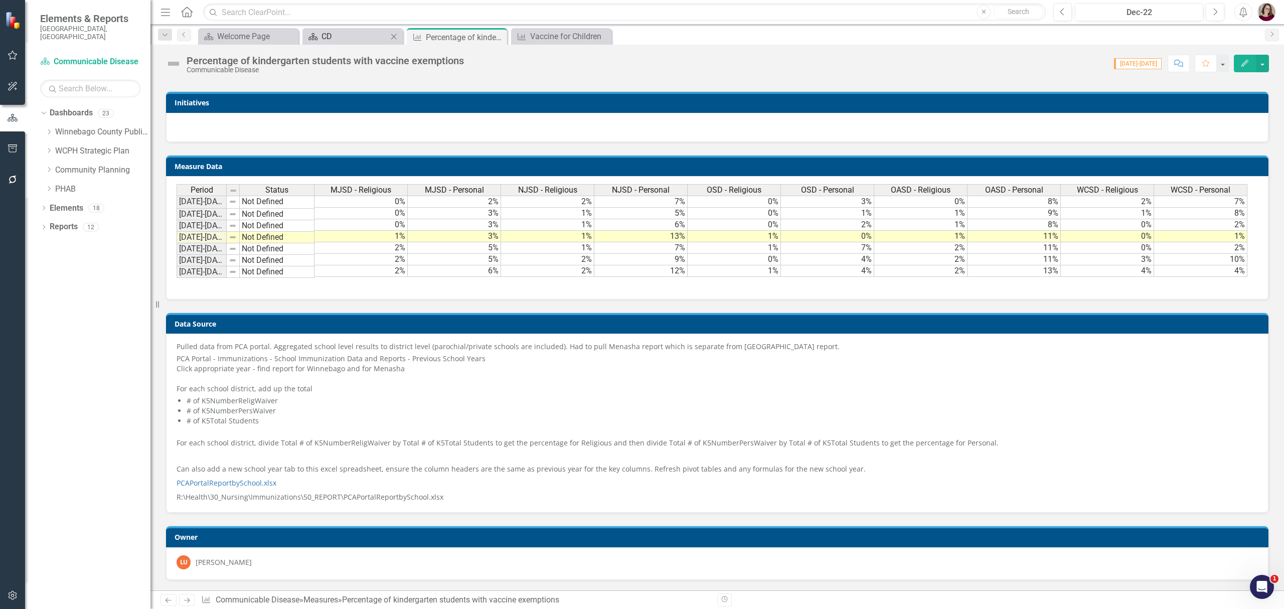
click at [357, 36] on div "CD" at bounding box center [355, 36] width 66 height 13
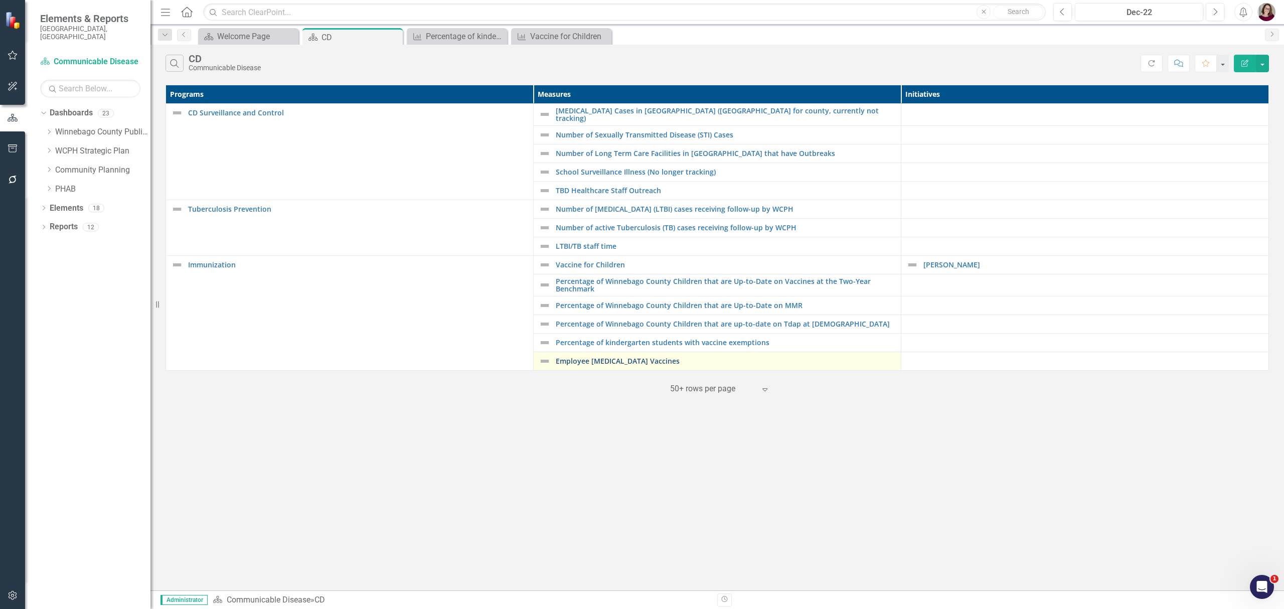
click at [587, 358] on link "Employee [MEDICAL_DATA] Vaccines" at bounding box center [726, 361] width 340 height 8
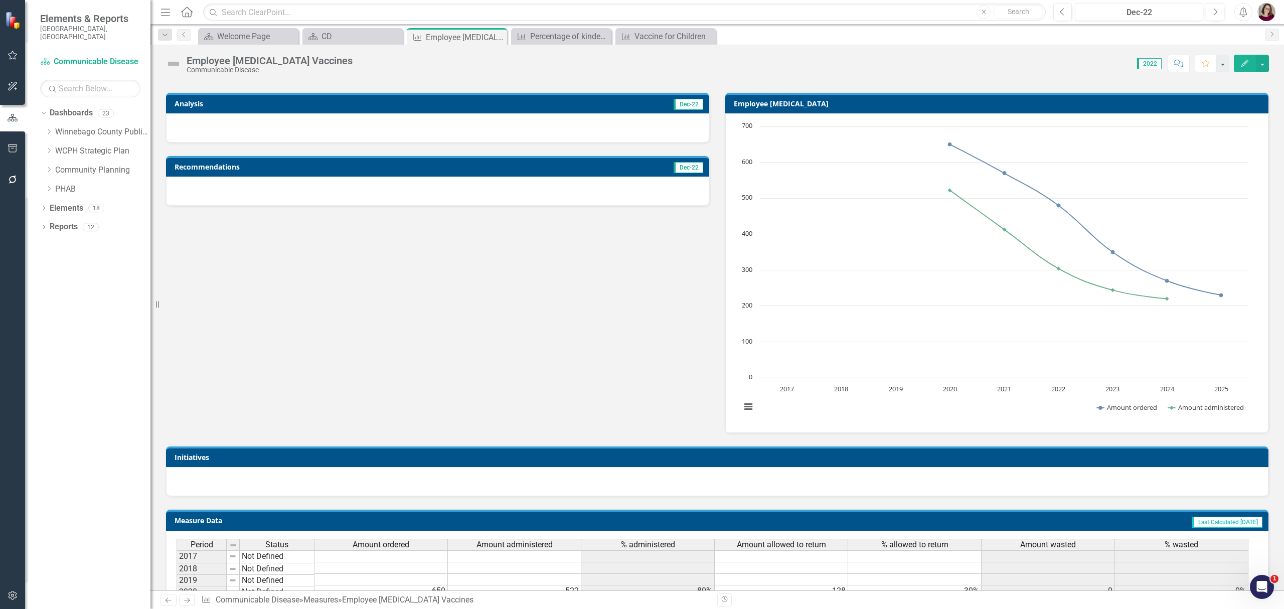
scroll to position [556, 0]
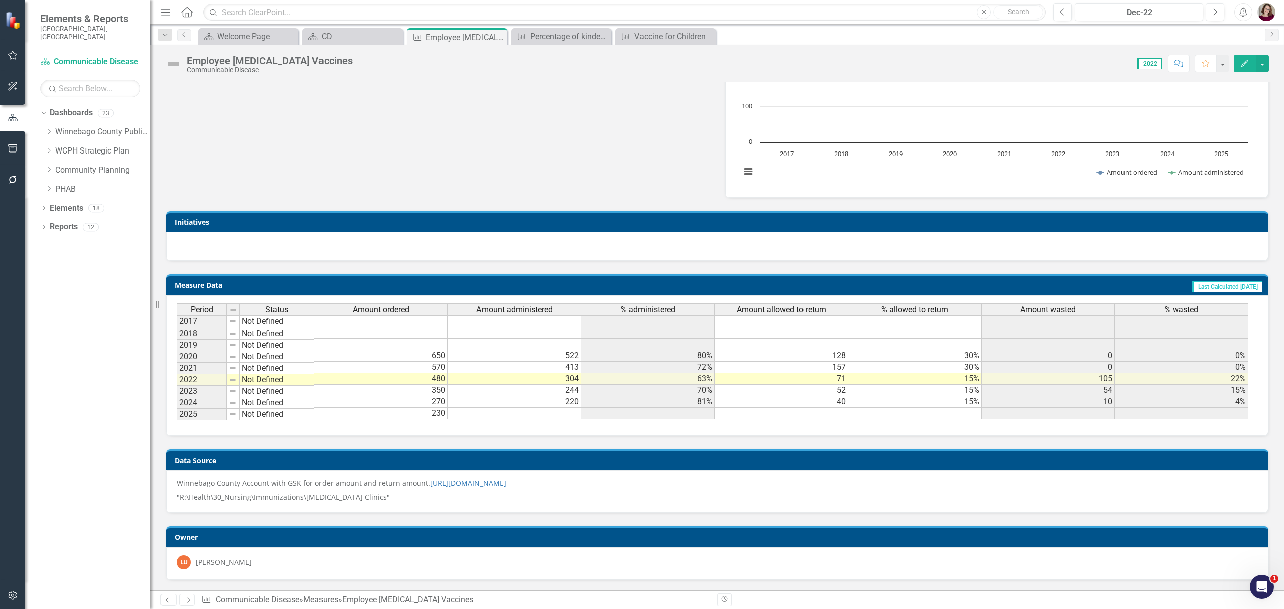
click at [552, 460] on h3 "Data Source" at bounding box center [719, 461] width 1089 height 8
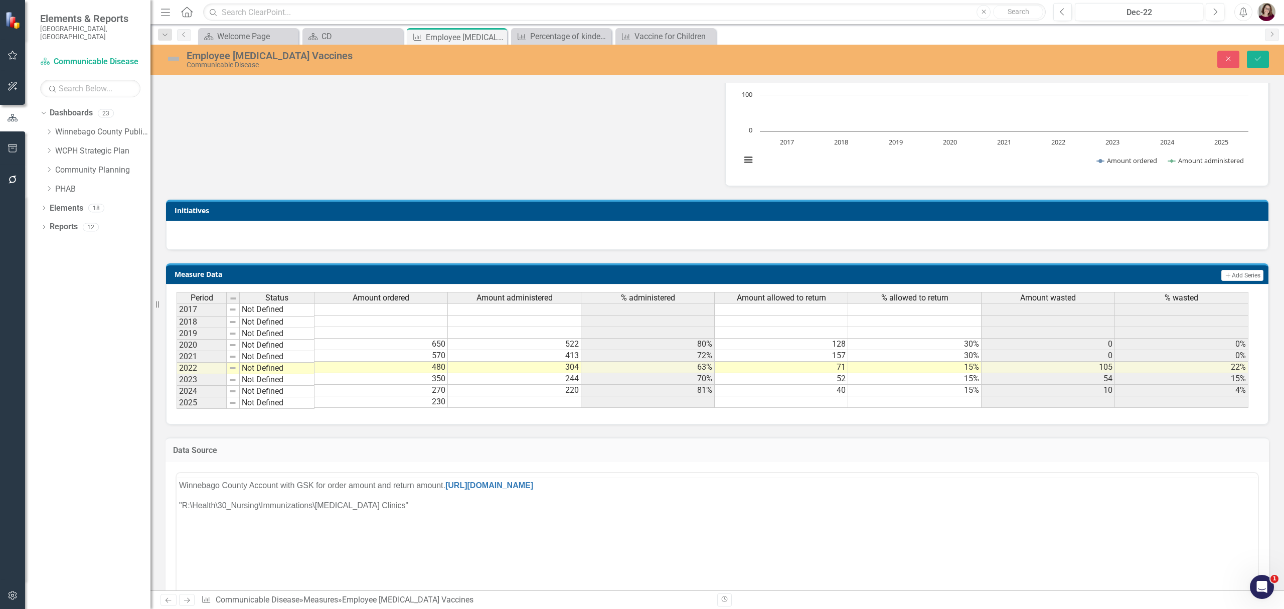
scroll to position [0, 0]
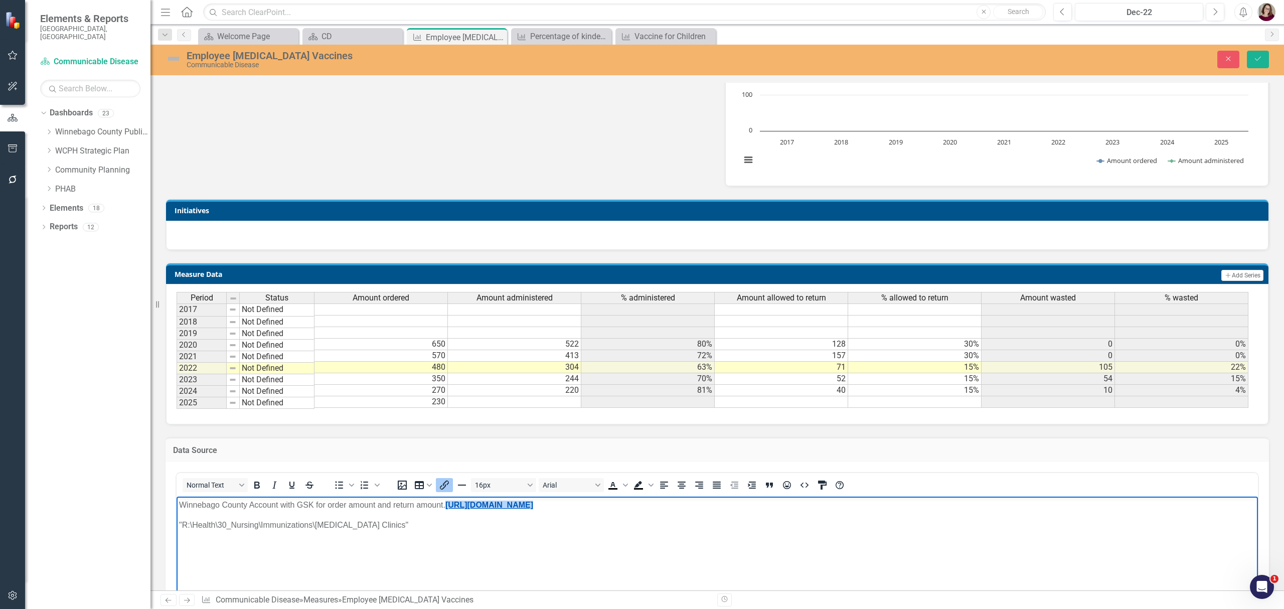
drag, startPoint x: 608, startPoint y: 503, endPoint x: 447, endPoint y: 504, distance: 161.1
click at [447, 504] on p "Winnebago County Account with GSK for order amount and return amount. [URL][DOM…" at bounding box center [717, 505] width 1077 height 12
copy link "[URL][DOMAIN_NAME]﻿"
click at [329, 520] on p ""R:\Health\30_Nursing\Immunizations\[MEDICAL_DATA] Clinics"" at bounding box center [717, 525] width 1077 height 12
click at [496, 36] on icon "Close" at bounding box center [498, 37] width 10 height 8
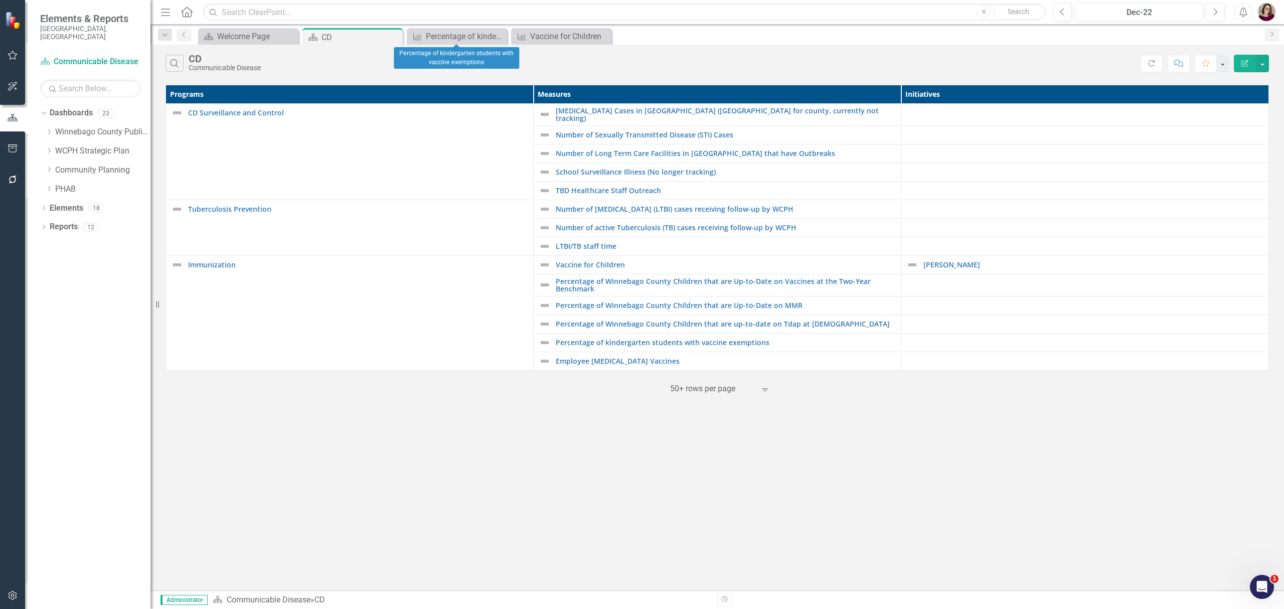
click at [0, 0] on icon "Close" at bounding box center [0, 0] width 0 height 0
click at [458, 39] on div "Vaccine for Children" at bounding box center [459, 36] width 66 height 13
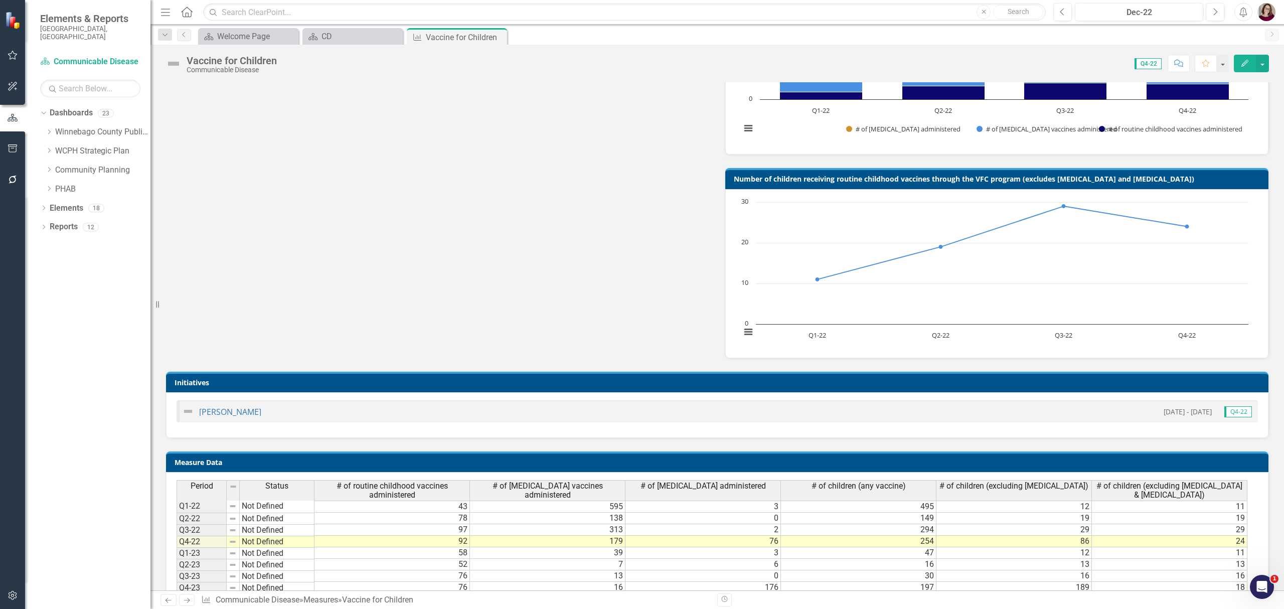
scroll to position [1026, 0]
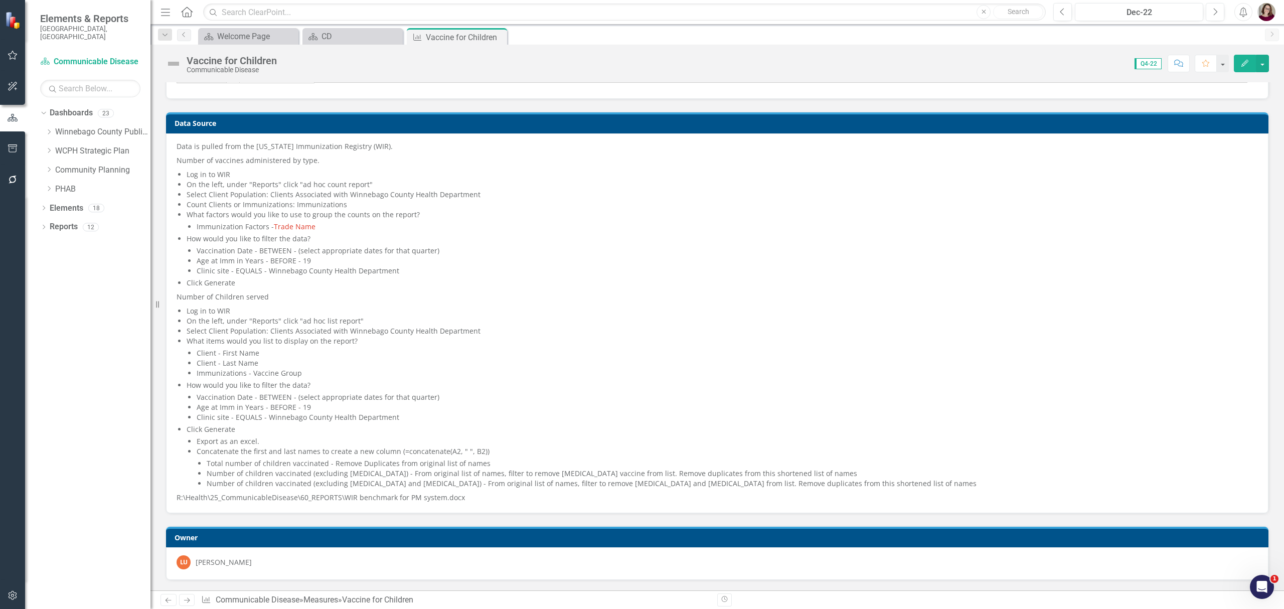
click at [427, 222] on li "Immunization Factors - Trade Name" at bounding box center [728, 227] width 1062 height 10
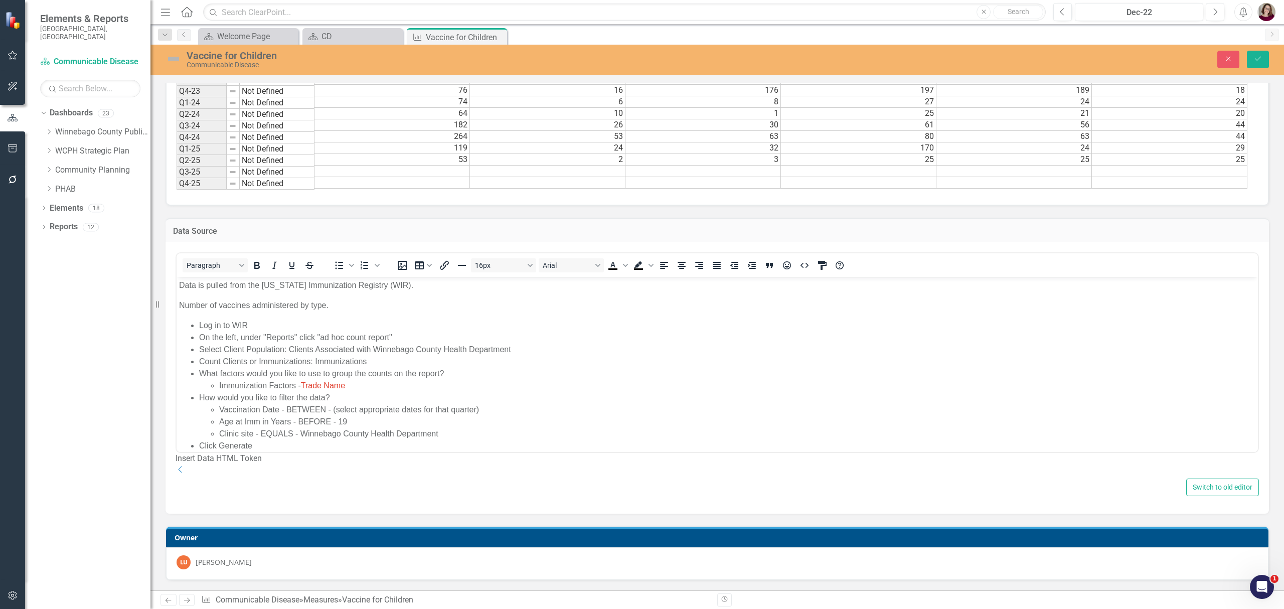
scroll to position [0, 0]
click at [417, 305] on p "Number of vaccines administered by type." at bounding box center [717, 306] width 1077 height 12
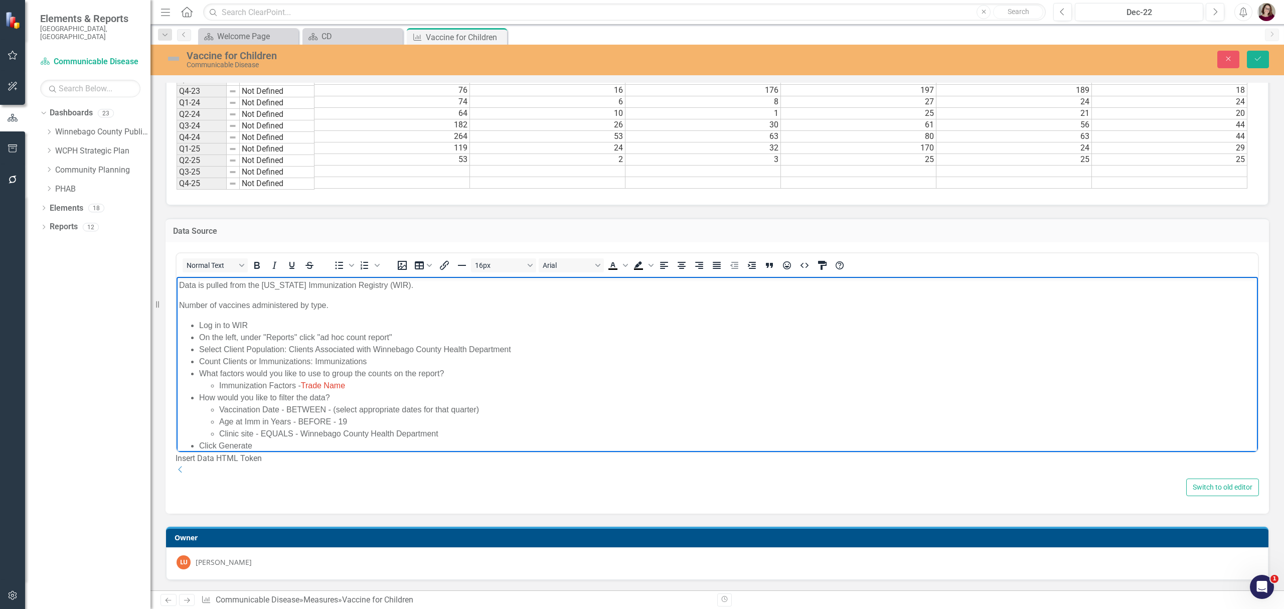
click at [417, 305] on p "Number of vaccines administered by type." at bounding box center [717, 306] width 1077 height 12
click at [466, 259] on icon "Horizontal line" at bounding box center [462, 265] width 12 height 12
click at [496, 349] on li "Select Client Population: Clients Associated with Winnebago County Health Depar…" at bounding box center [727, 350] width 1057 height 12
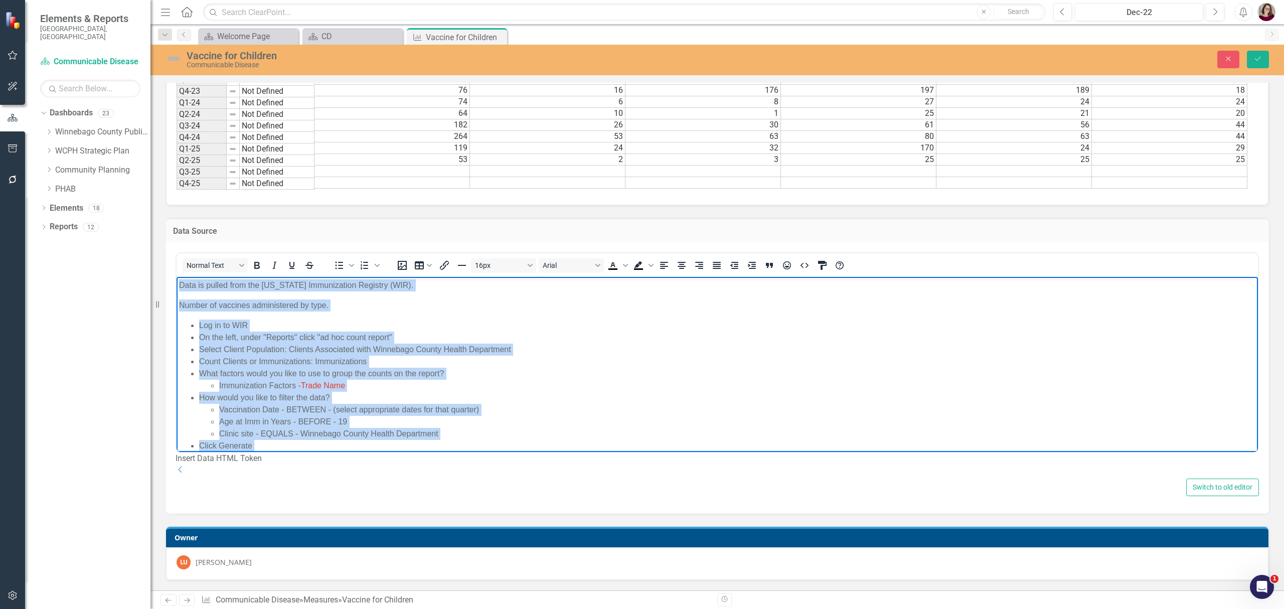
copy body "Lore ip dolors amet con Adipiscin Elitseddoeiu Temporin (UTL). Etdolo ma aliqua…"
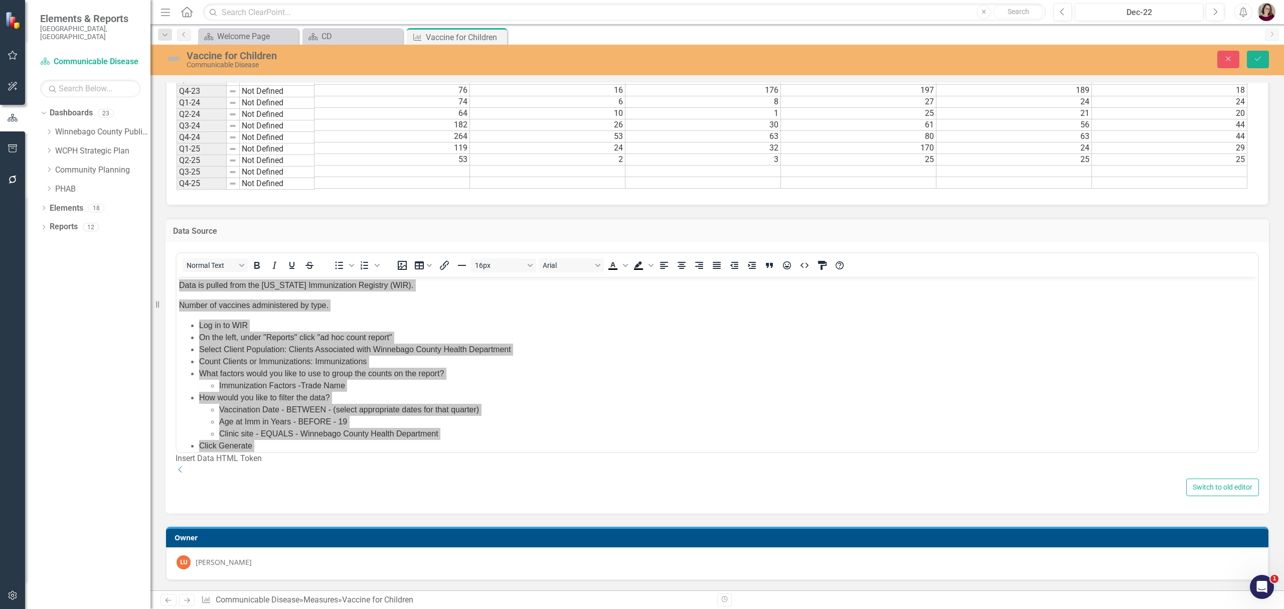
click at [115, 388] on div "Dropdown Dashboards 23 Dropdown Winnebago County Public Health Admin Communicab…" at bounding box center [87, 357] width 125 height 504
click at [359, 32] on div "CD" at bounding box center [355, 36] width 66 height 13
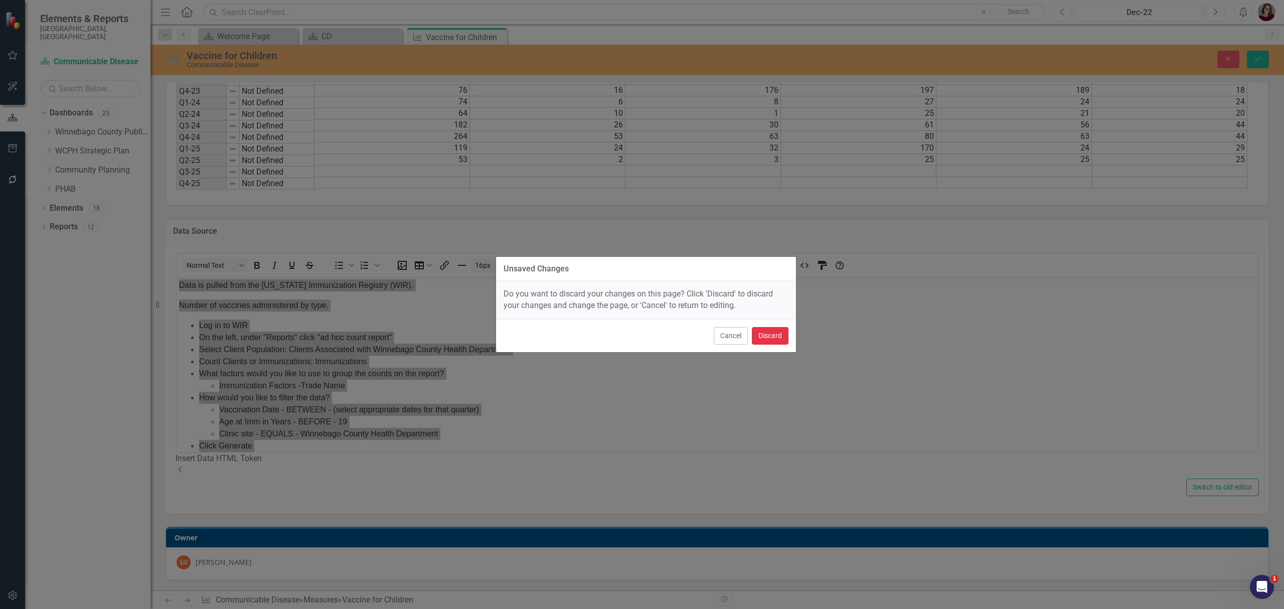
click at [769, 334] on button "Discard" at bounding box center [770, 336] width 37 height 18
